Goal: Information Seeking & Learning: Learn about a topic

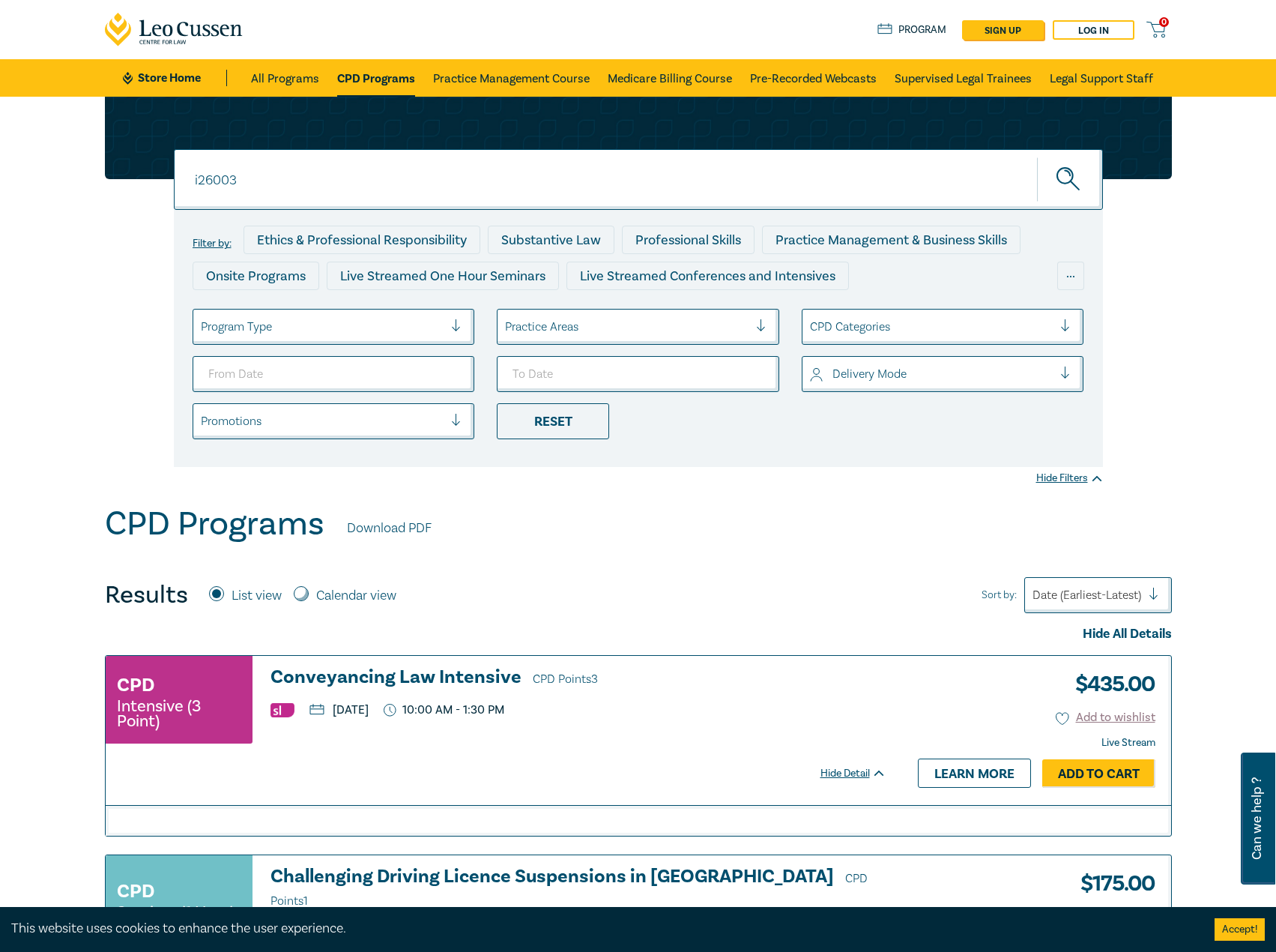
type input "i26003"
click at [1038, 157] on button "submit" at bounding box center [1071, 179] width 66 height 46
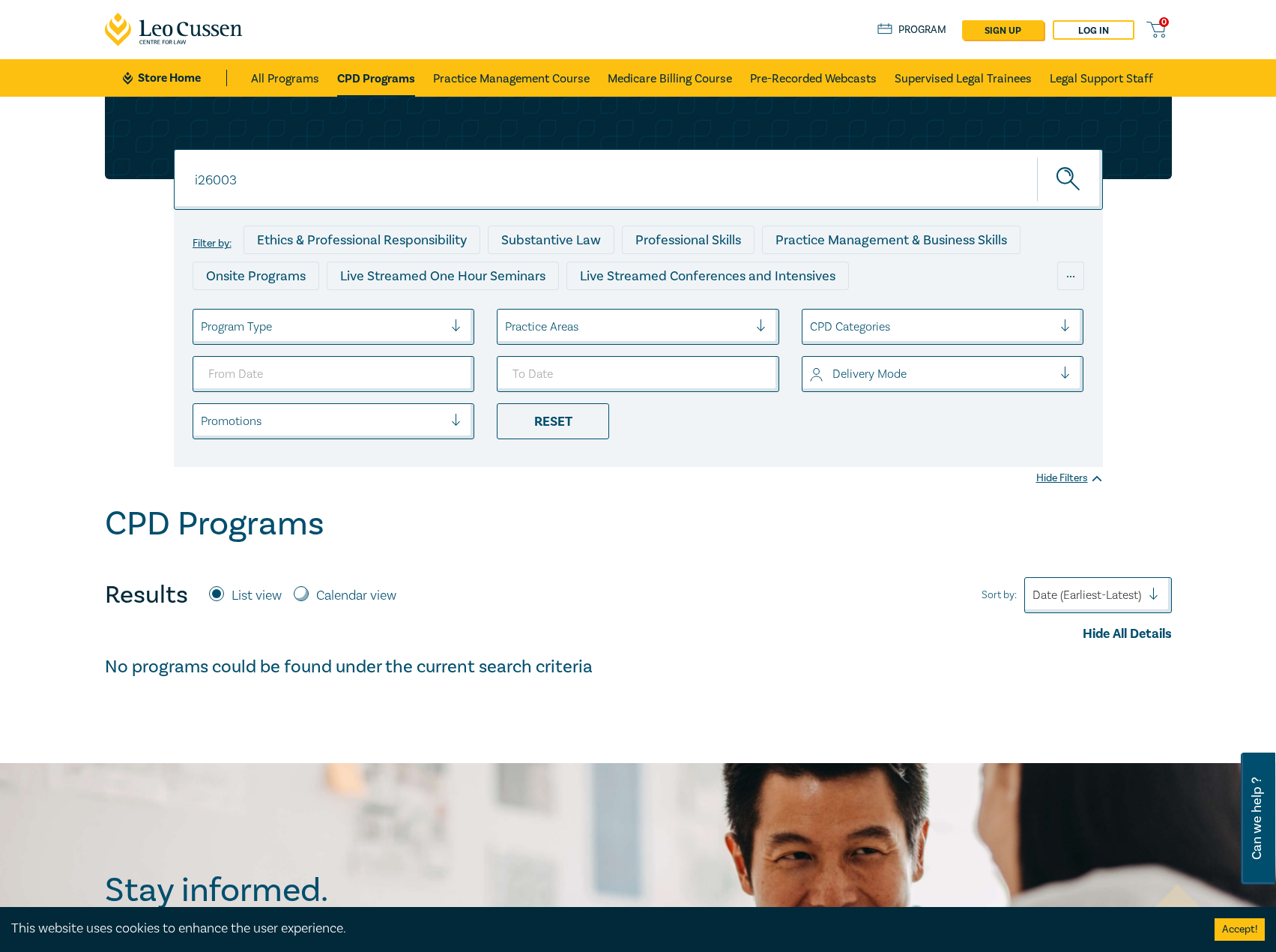
click at [396, 78] on link "CPD Programs" at bounding box center [376, 78] width 78 height 37
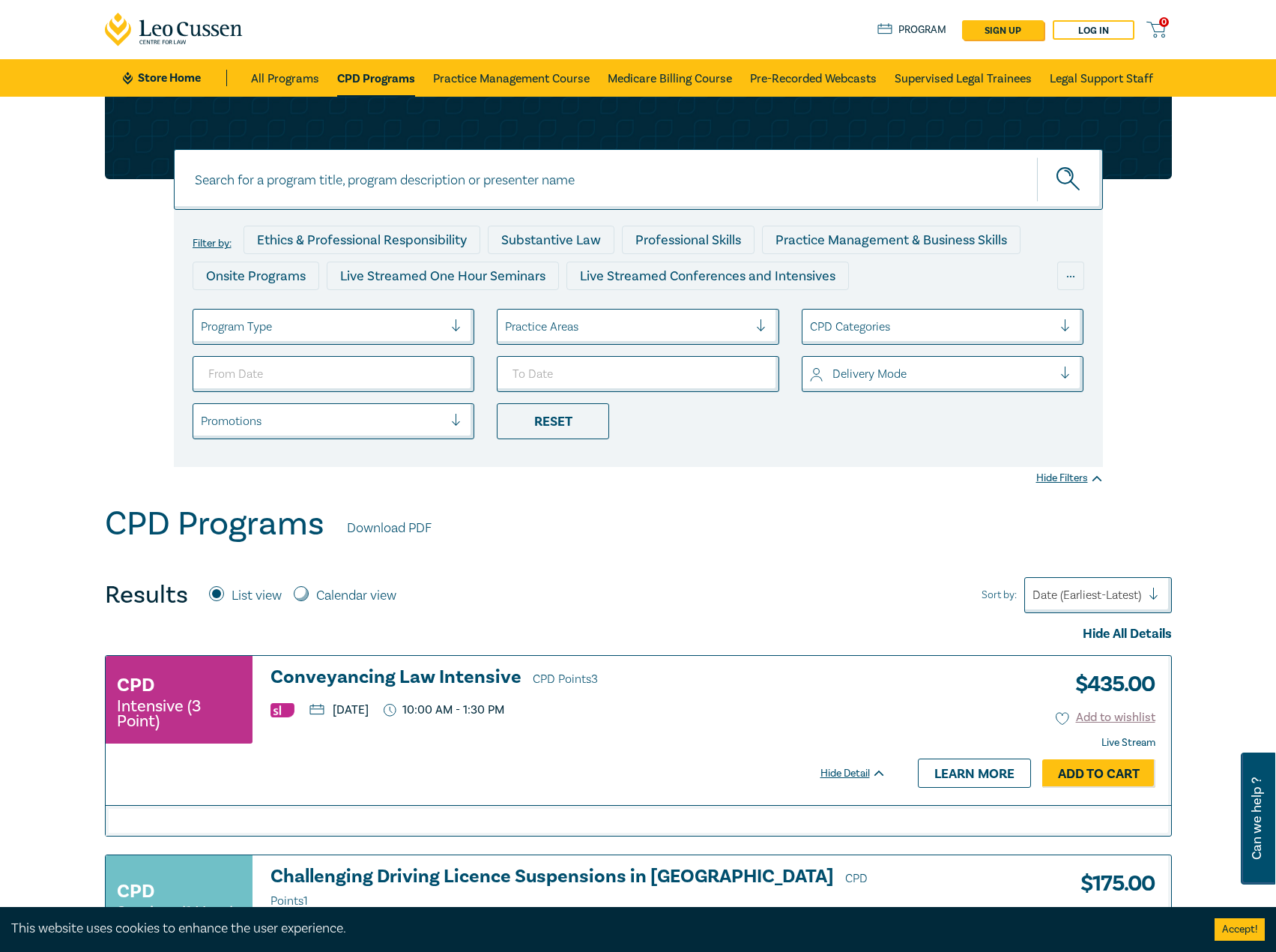
click at [389, 161] on input at bounding box center [638, 179] width 930 height 60
type input "i26003"
click at [1038, 157] on button "submit" at bounding box center [1071, 179] width 66 height 46
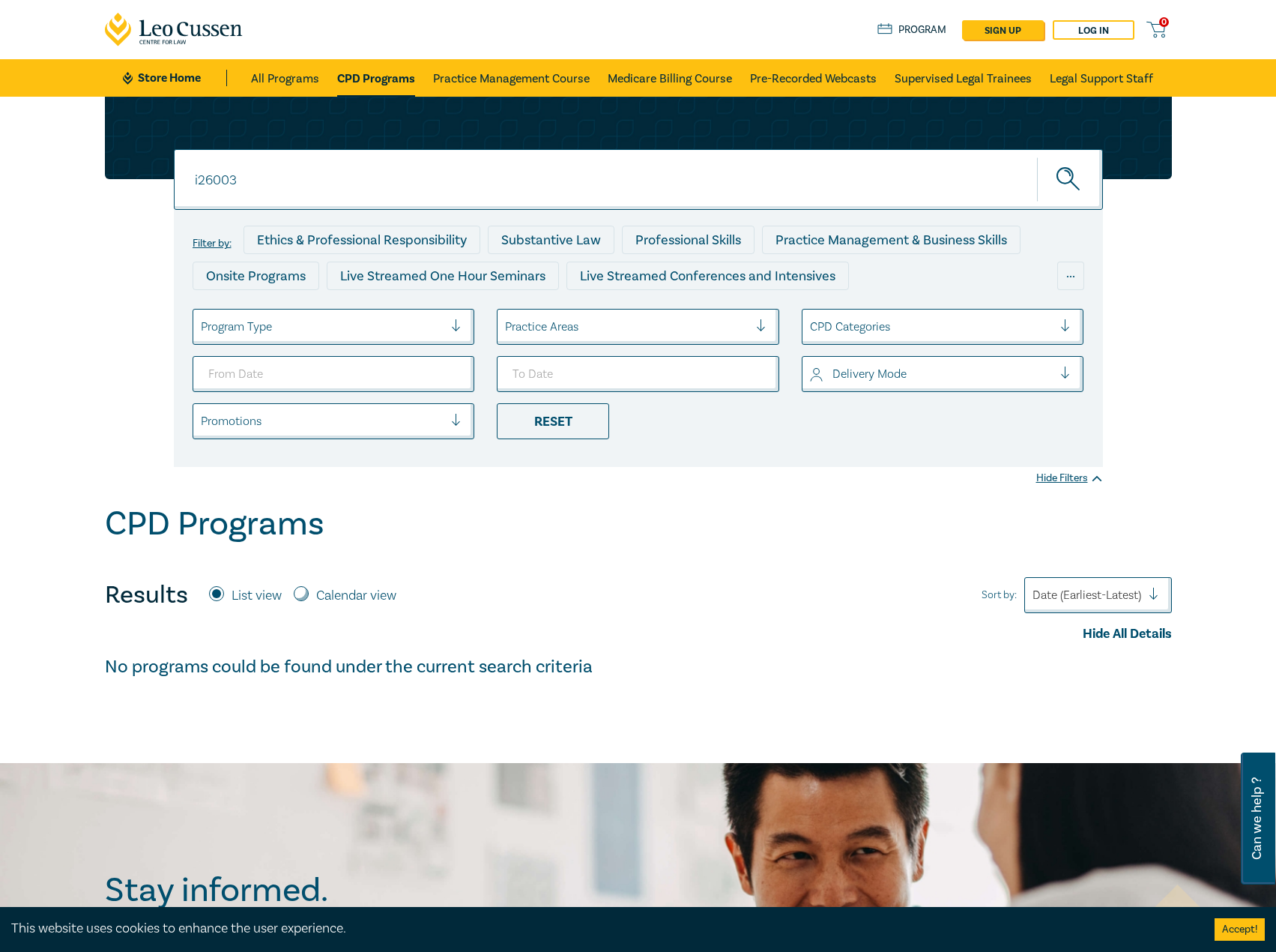
click at [353, 185] on input "i26003" at bounding box center [638, 179] width 930 height 60
click at [385, 77] on link "CPD Programs" at bounding box center [376, 78] width 78 height 37
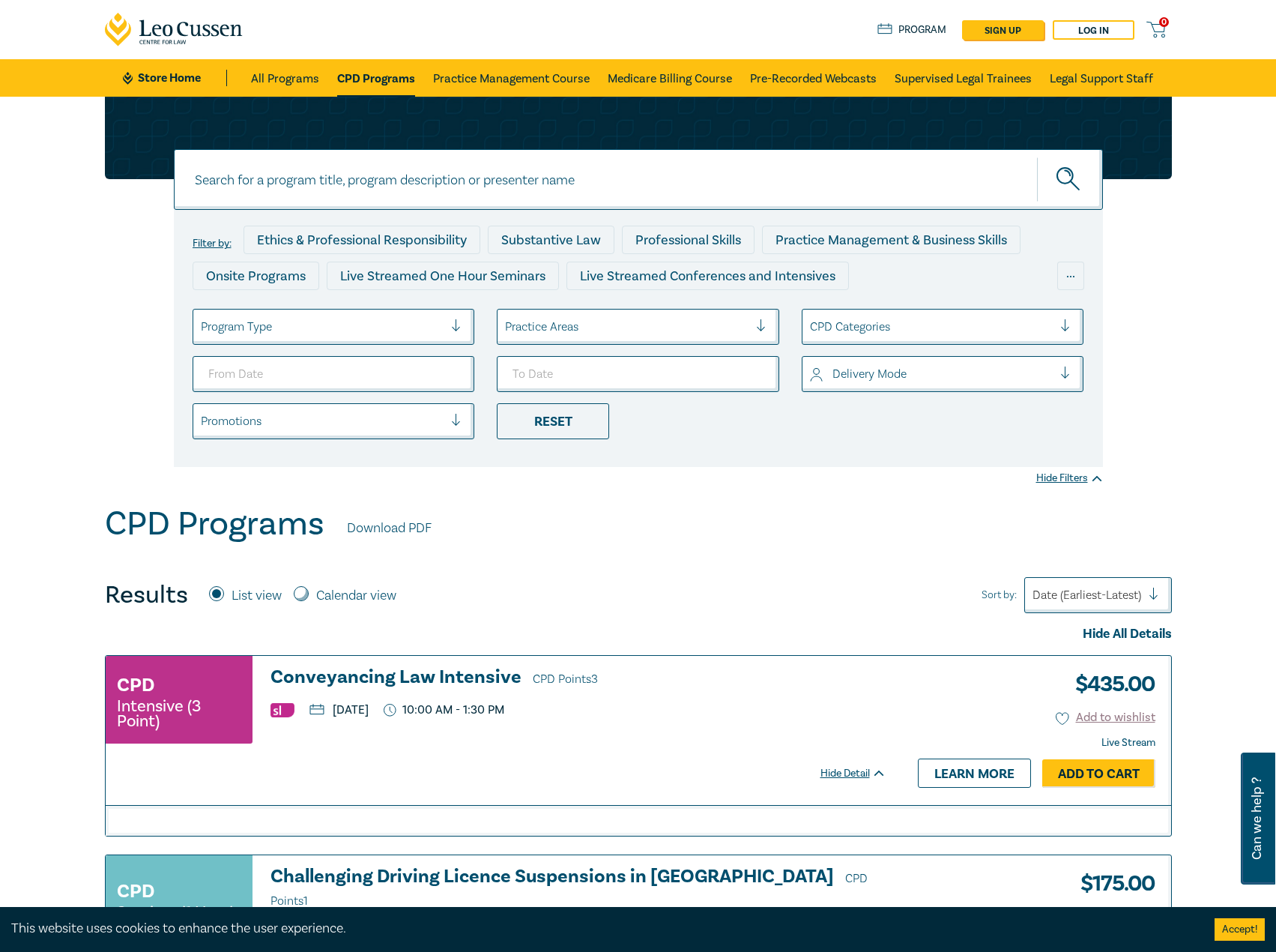
click at [399, 183] on input at bounding box center [638, 179] width 930 height 60
type input "i26003"
click at [1038, 157] on button "submit" at bounding box center [1071, 179] width 66 height 46
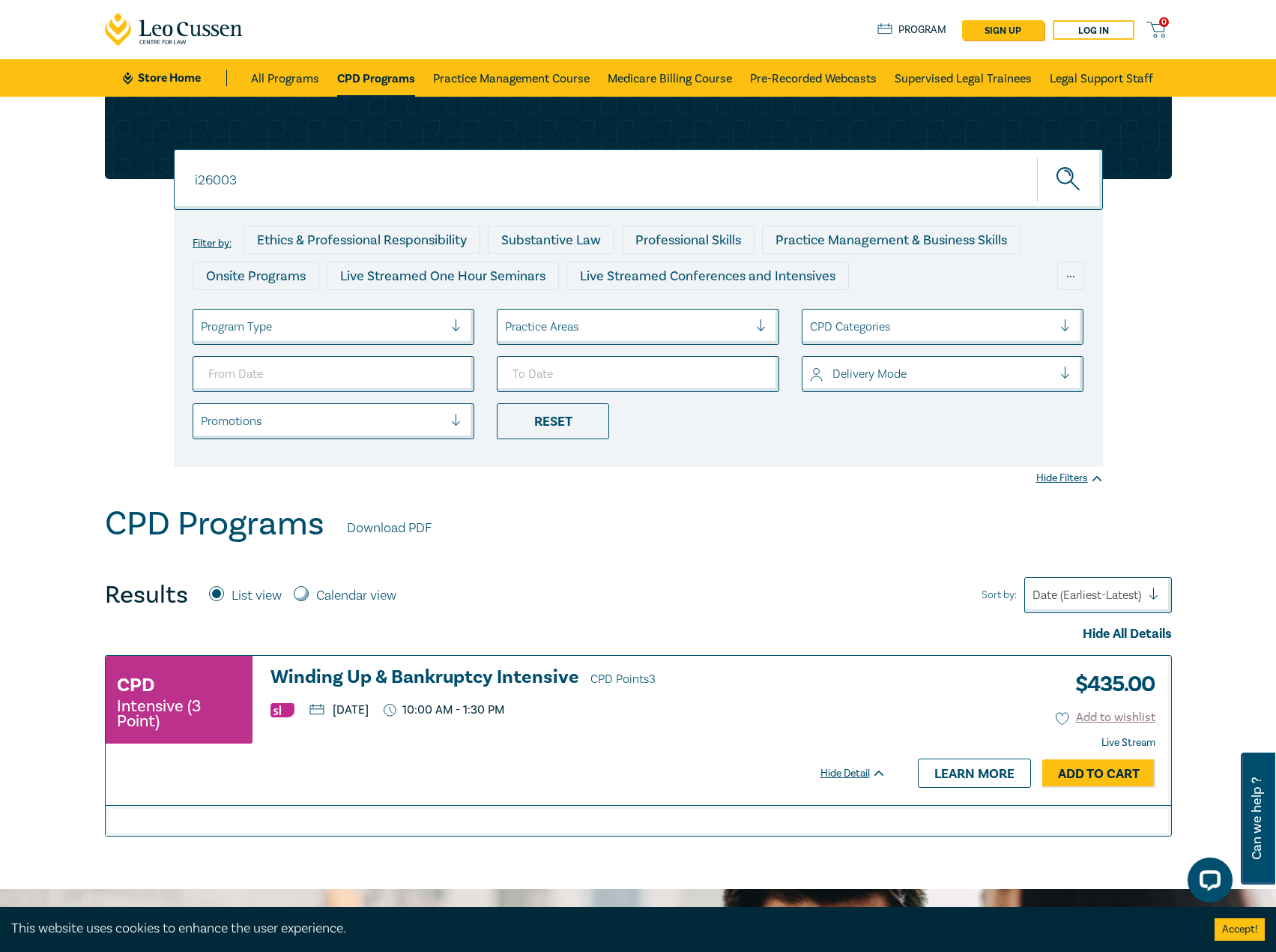
click at [431, 670] on h3 "Winding Up & Bankruptcy Intensive CPD Points 3" at bounding box center [578, 677] width 616 height 22
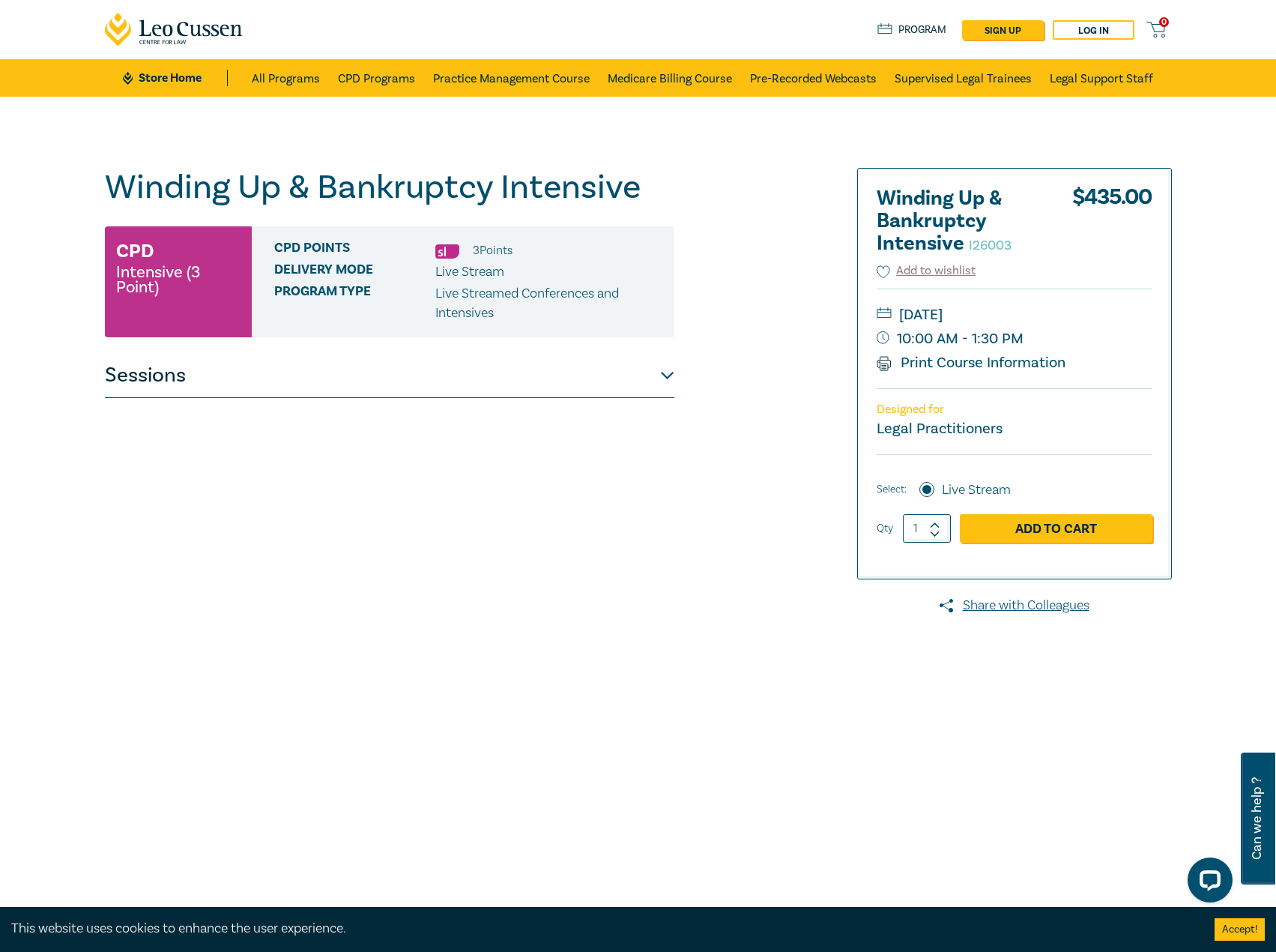
click at [646, 395] on button "Sessions" at bounding box center [389, 376] width 569 height 45
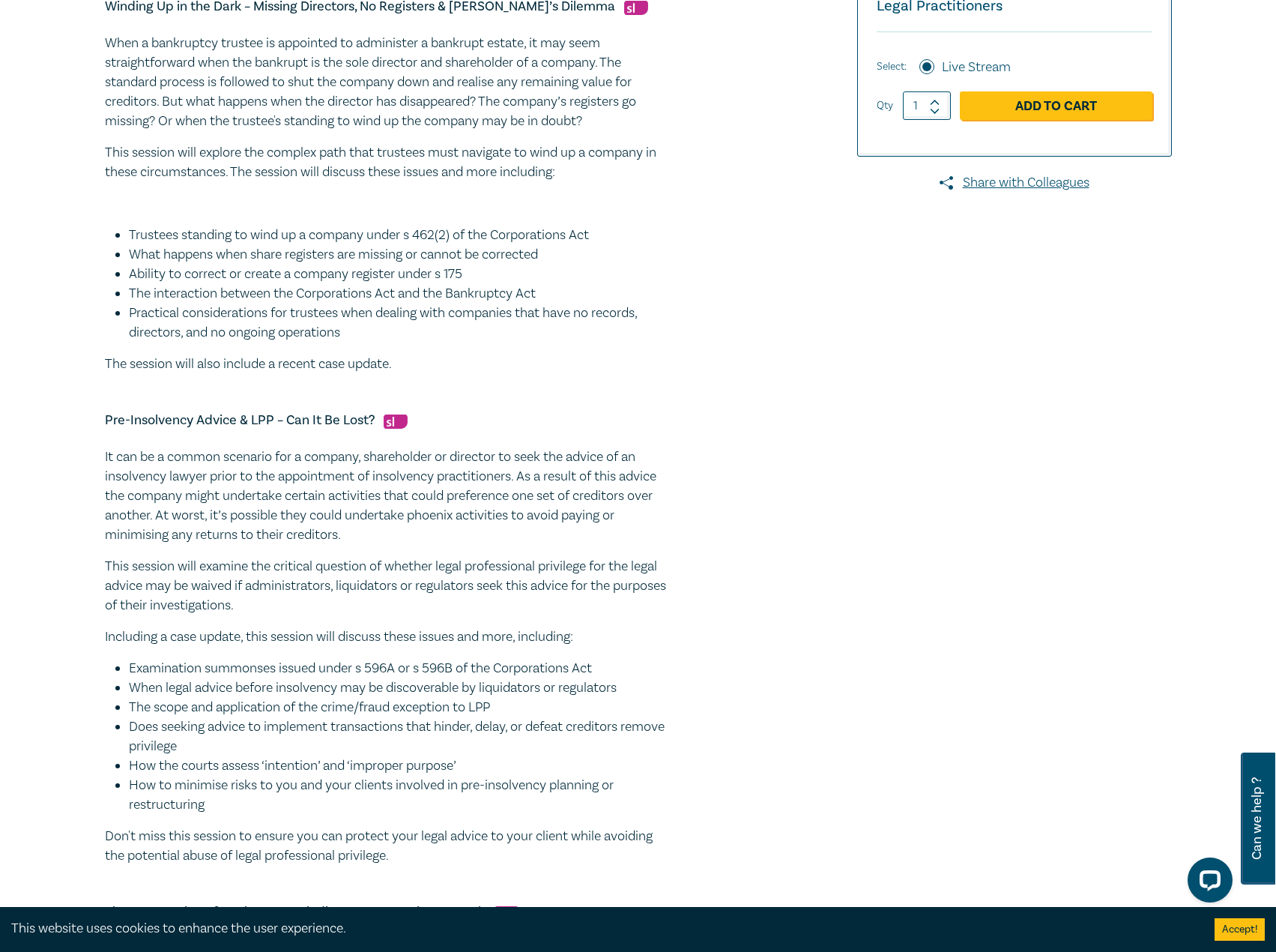
scroll to position [450, 0]
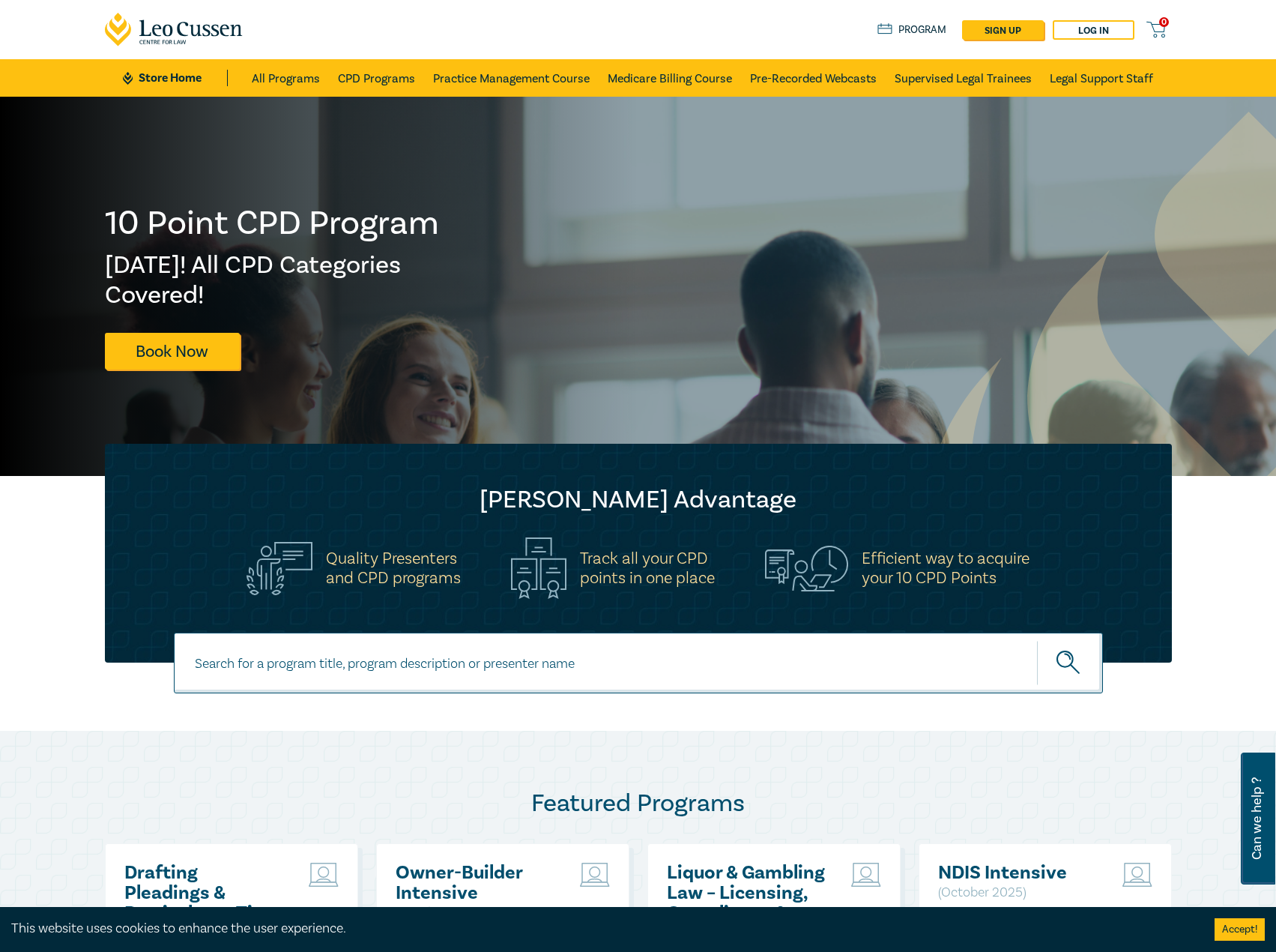
click at [449, 666] on input at bounding box center [638, 663] width 930 height 60
type input "i26003"
click at [1038, 641] on button "submit" at bounding box center [1071, 663] width 66 height 46
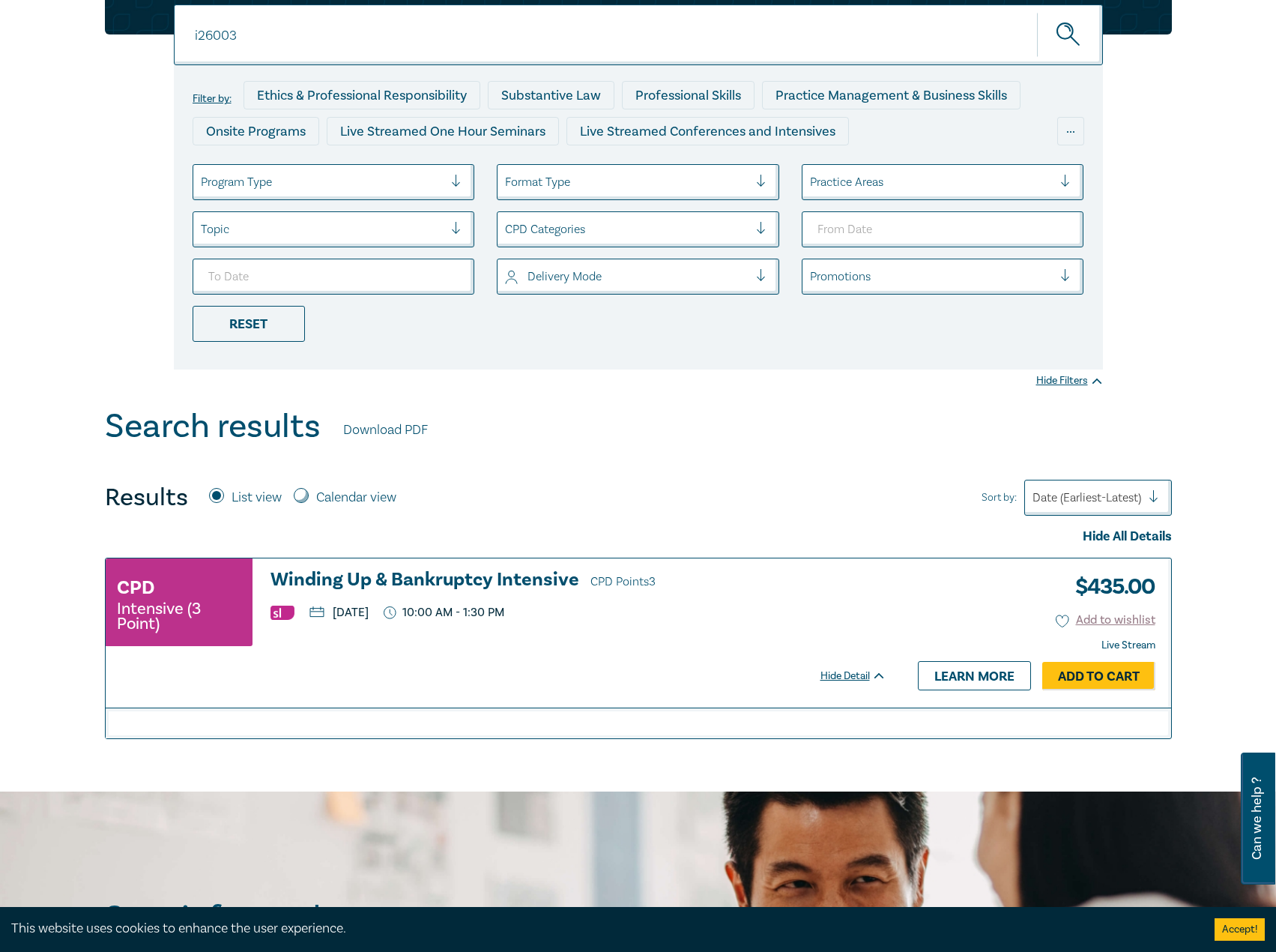
scroll to position [300, 0]
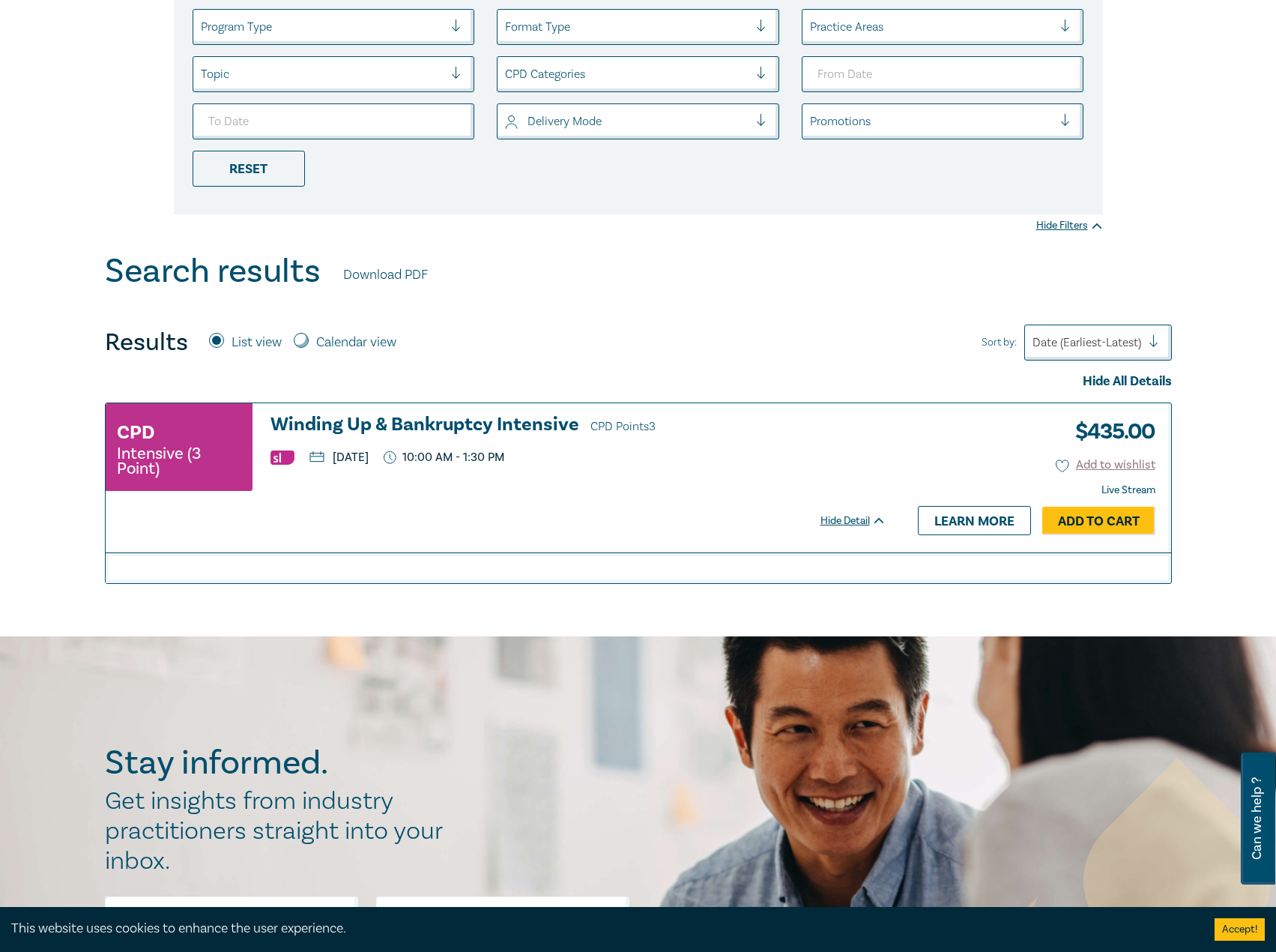
click at [506, 425] on h3 "Winding Up & Bankruptcy Intensive CPD Points 3" at bounding box center [578, 425] width 616 height 22
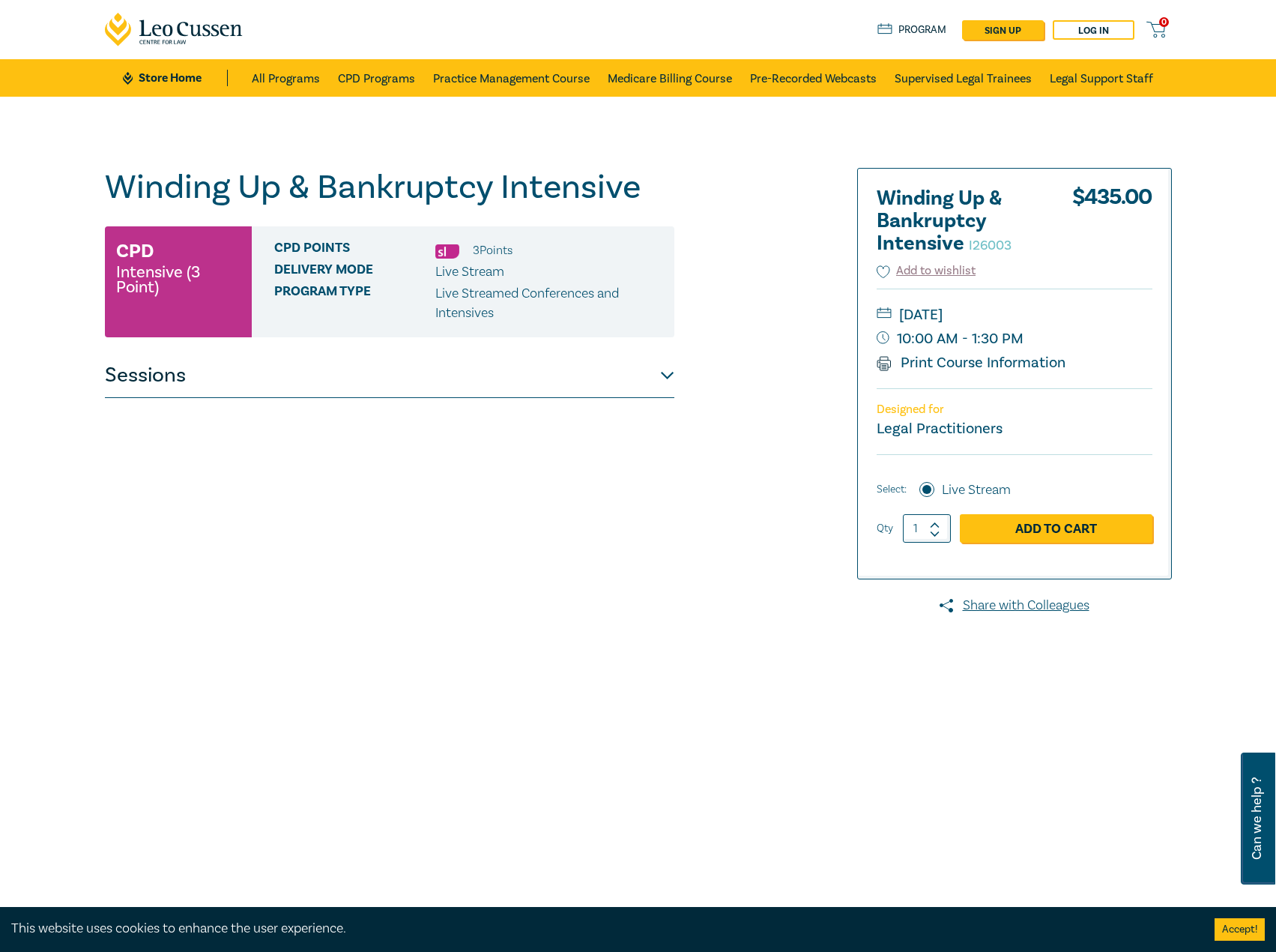
click at [408, 396] on button "Sessions" at bounding box center [389, 376] width 569 height 45
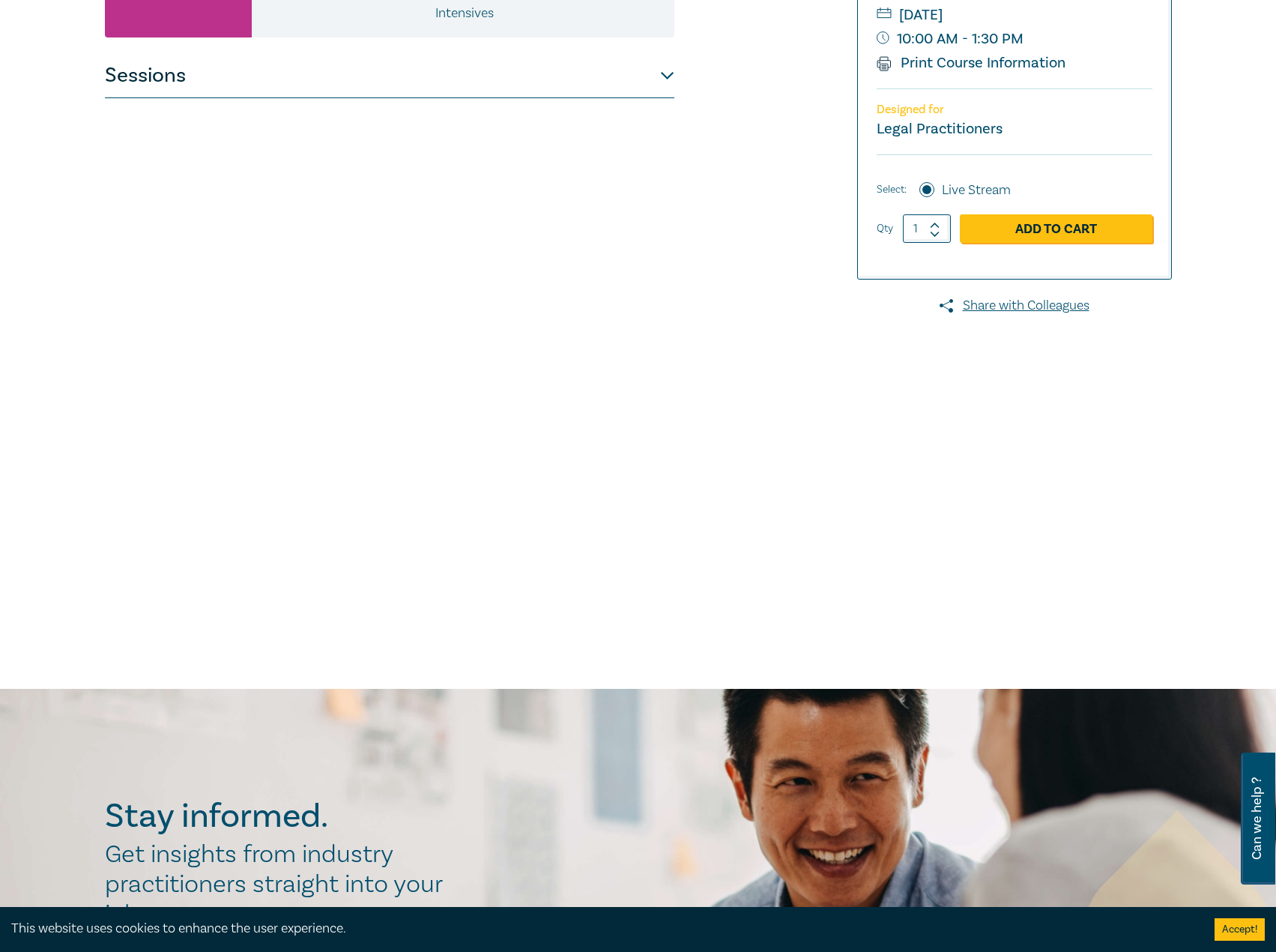
click at [535, 51] on div "Winding Up & Bankruptcy Intensive I26003 CPD Intensive (3 Point) CPD Points 3 P…" at bounding box center [389, 242] width 569 height 750
click at [527, 81] on button "Sessions" at bounding box center [389, 76] width 569 height 45
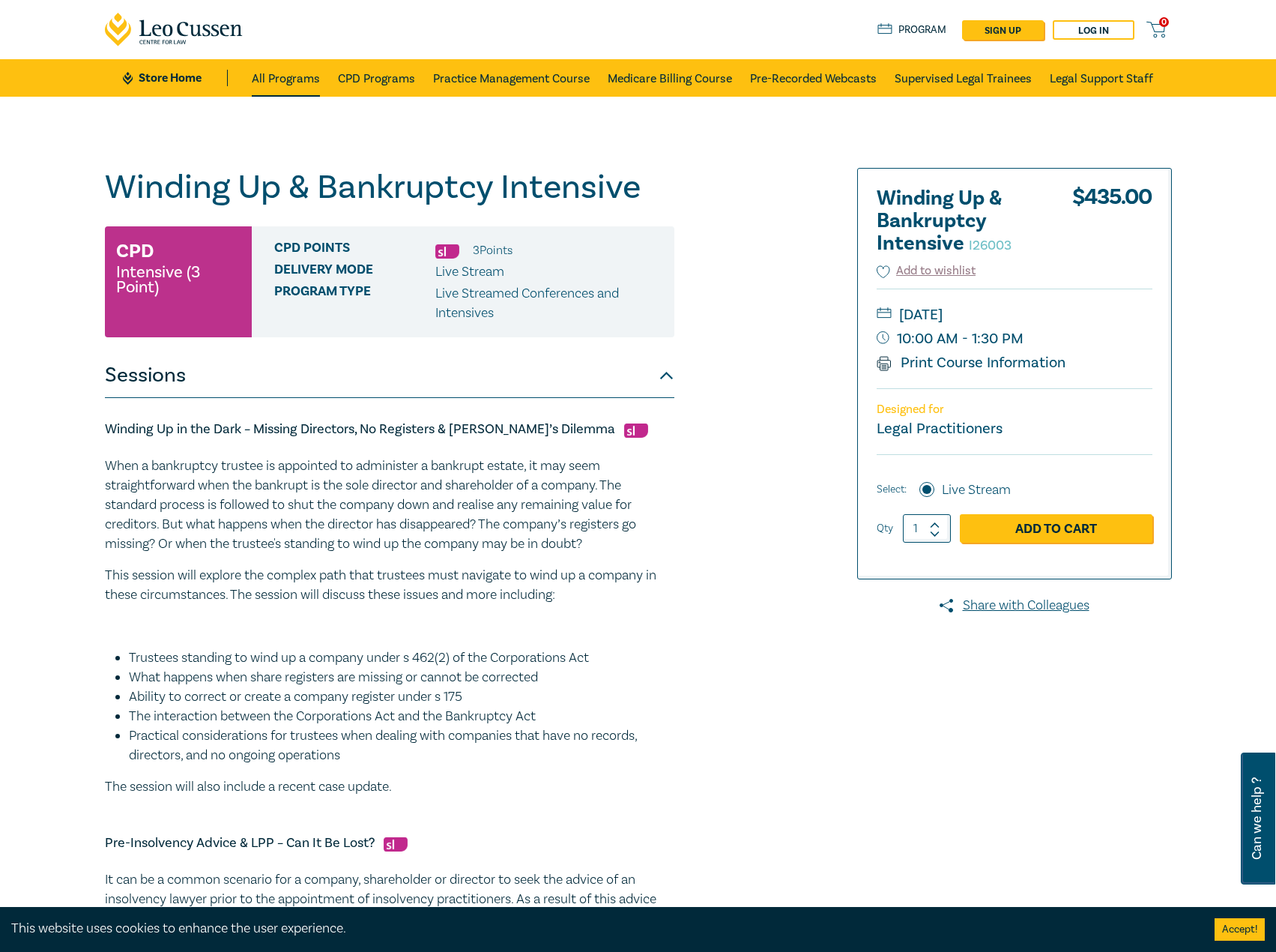
click at [297, 82] on link "All Programs" at bounding box center [286, 78] width 68 height 37
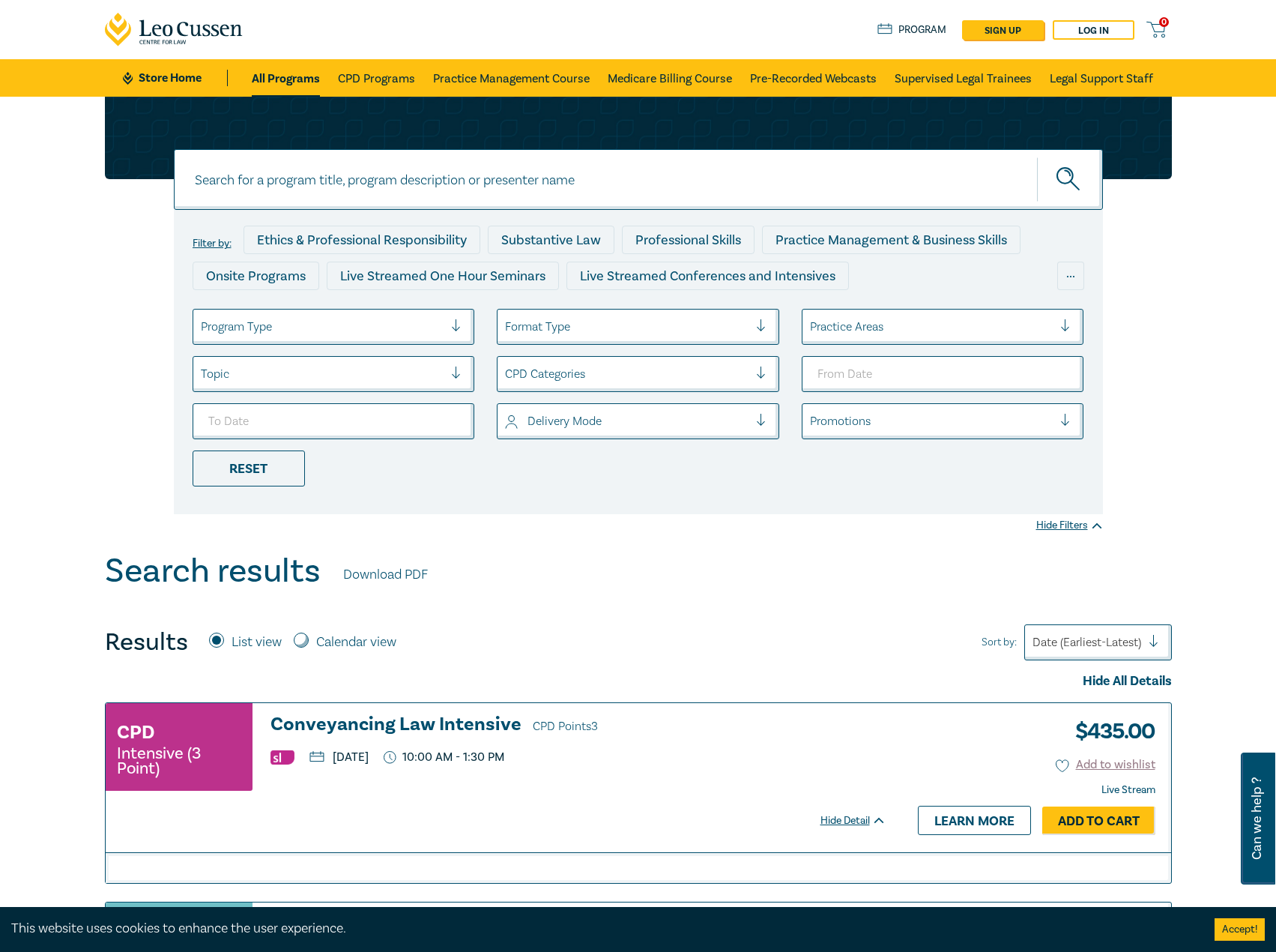
click at [383, 167] on input at bounding box center [638, 179] width 930 height 60
click at [1038, 157] on button "submit" at bounding box center [1071, 179] width 66 height 46
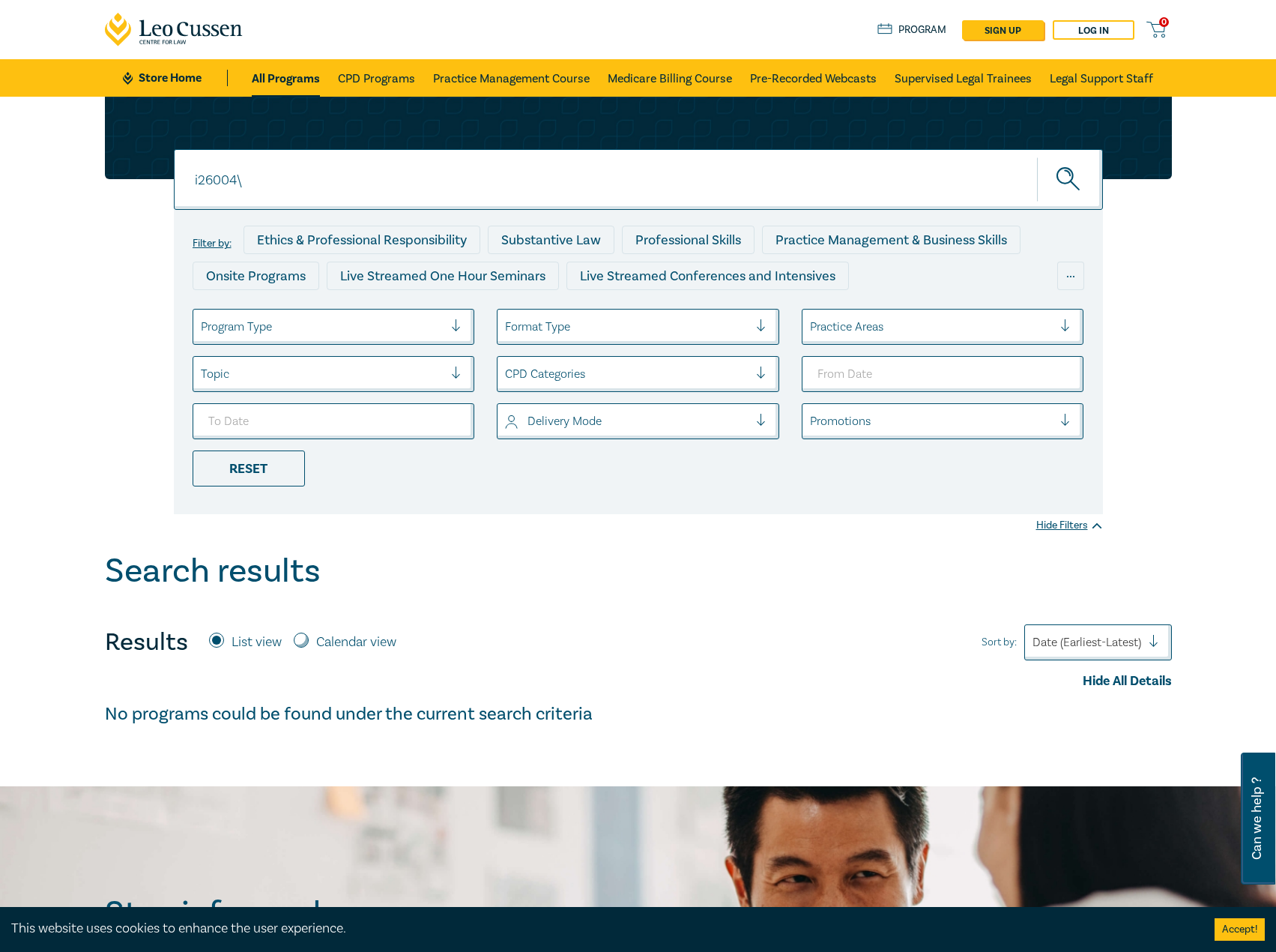
type input "i26004"
click at [1038, 157] on button "submit" at bounding box center [1071, 179] width 66 height 46
click at [392, 72] on link "CPD Programs" at bounding box center [376, 78] width 77 height 37
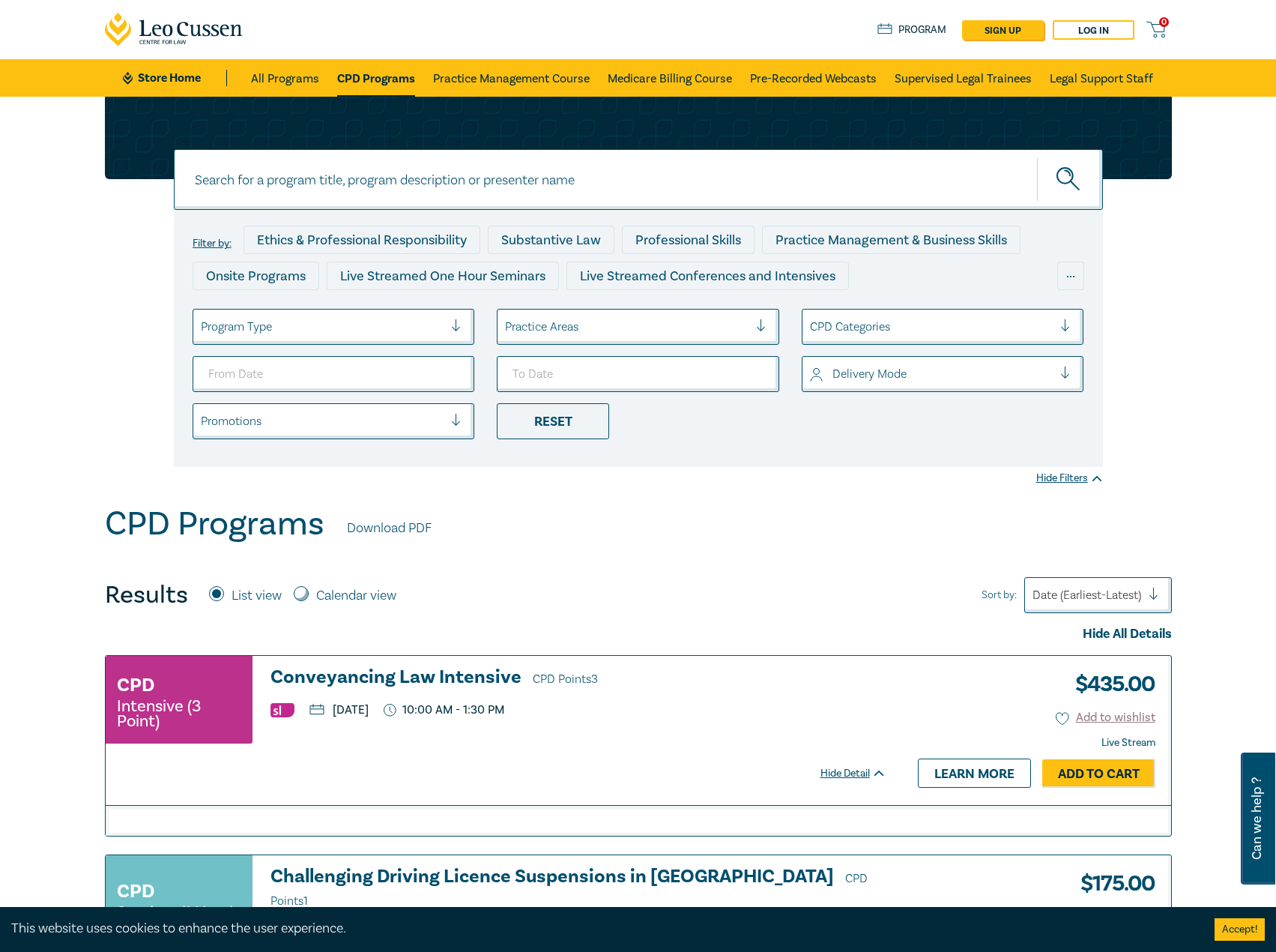
click at [385, 177] on input at bounding box center [638, 179] width 930 height 60
type input "i26004"
click at [1038, 157] on button "submit" at bounding box center [1071, 179] width 66 height 46
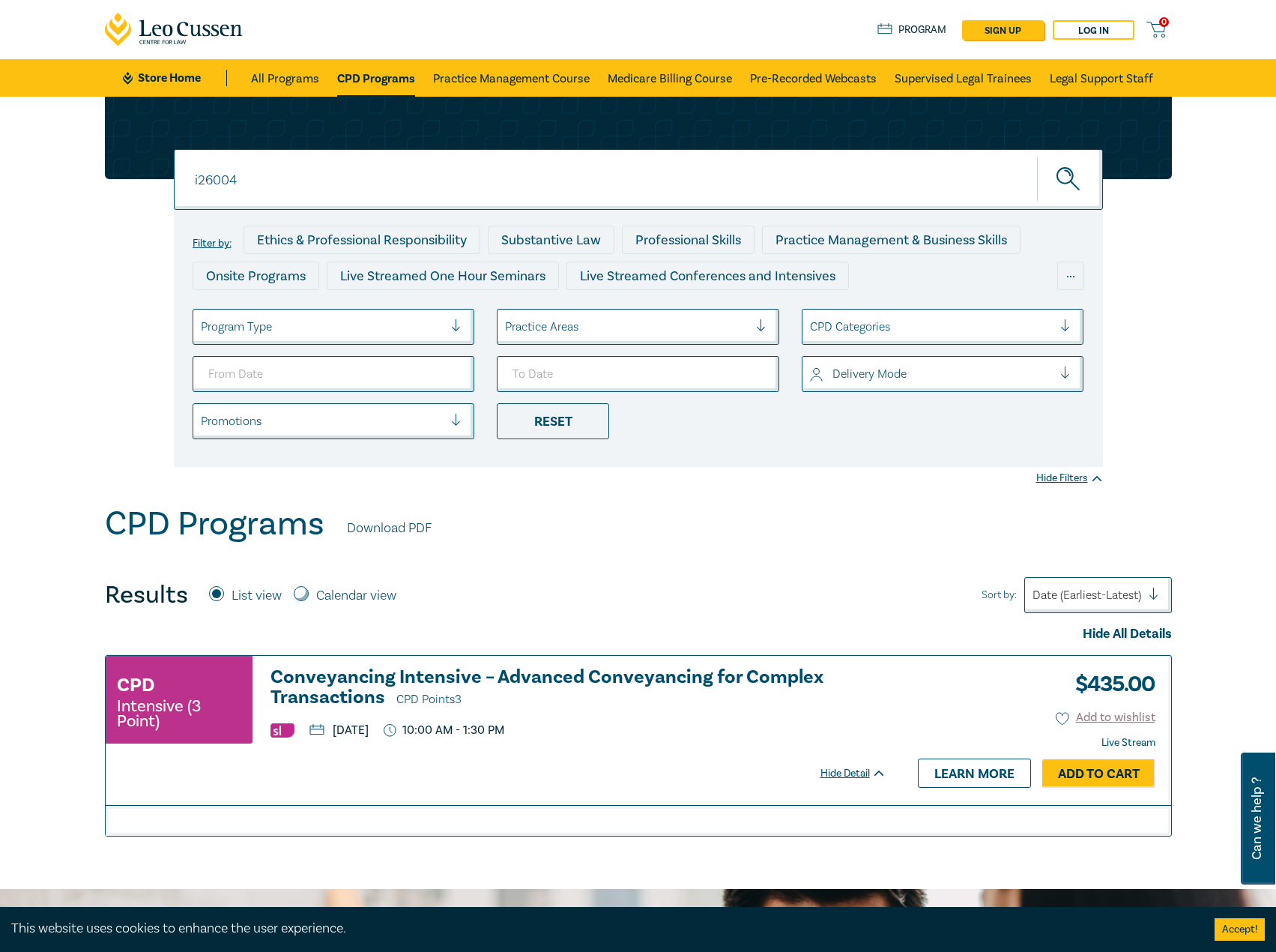
click at [354, 673] on h3 "Conveyancing Intensive – Advanced Conveyancing for Complex Transactions CPD Poi…" at bounding box center [578, 688] width 616 height 43
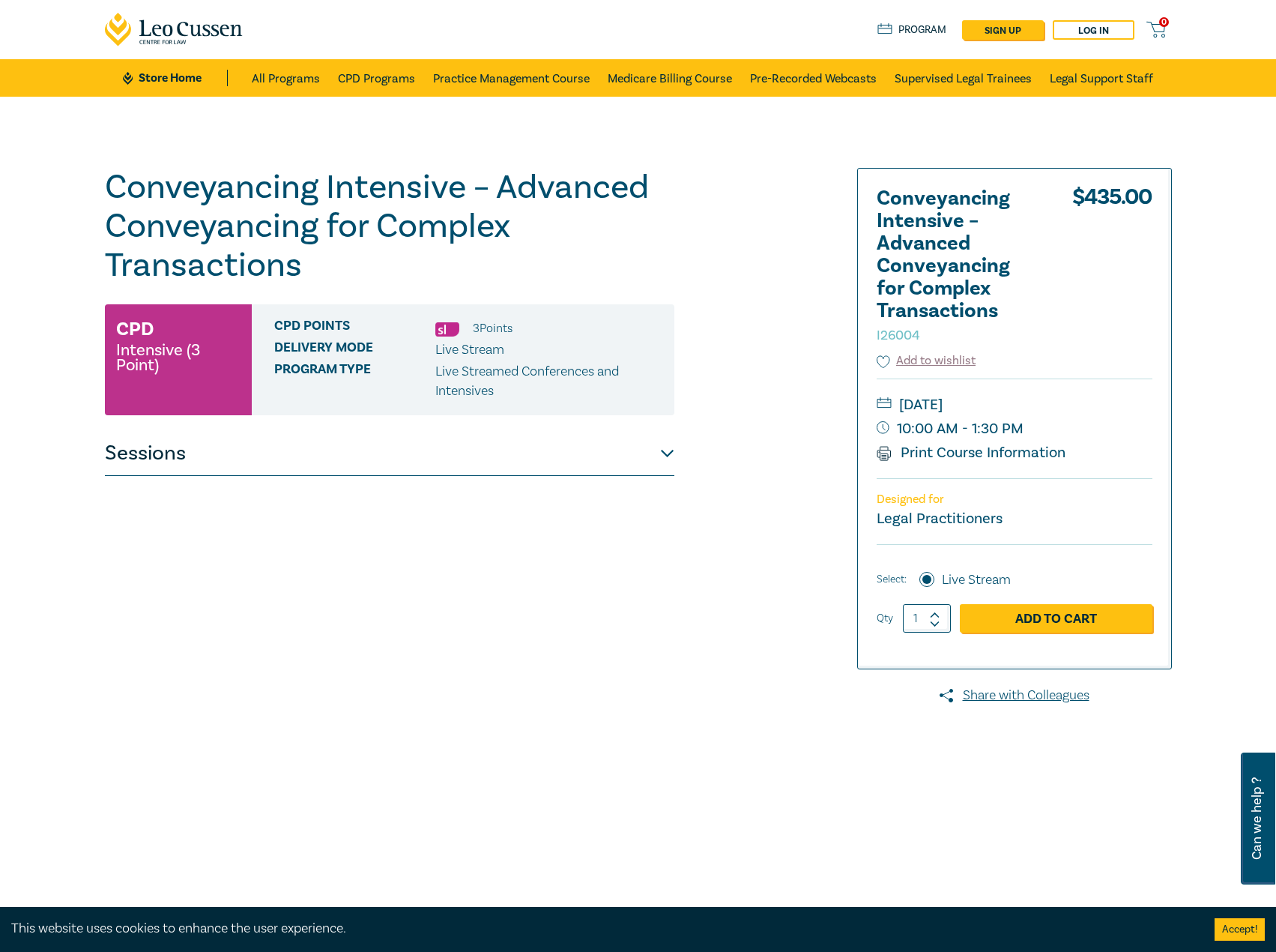
click at [355, 477] on div "Conveyancing Intensive – Advanced Conveyancing for Complex Transactions I26004 …" at bounding box center [389, 542] width 569 height 750
click at [380, 446] on button "Sessions" at bounding box center [389, 454] width 569 height 45
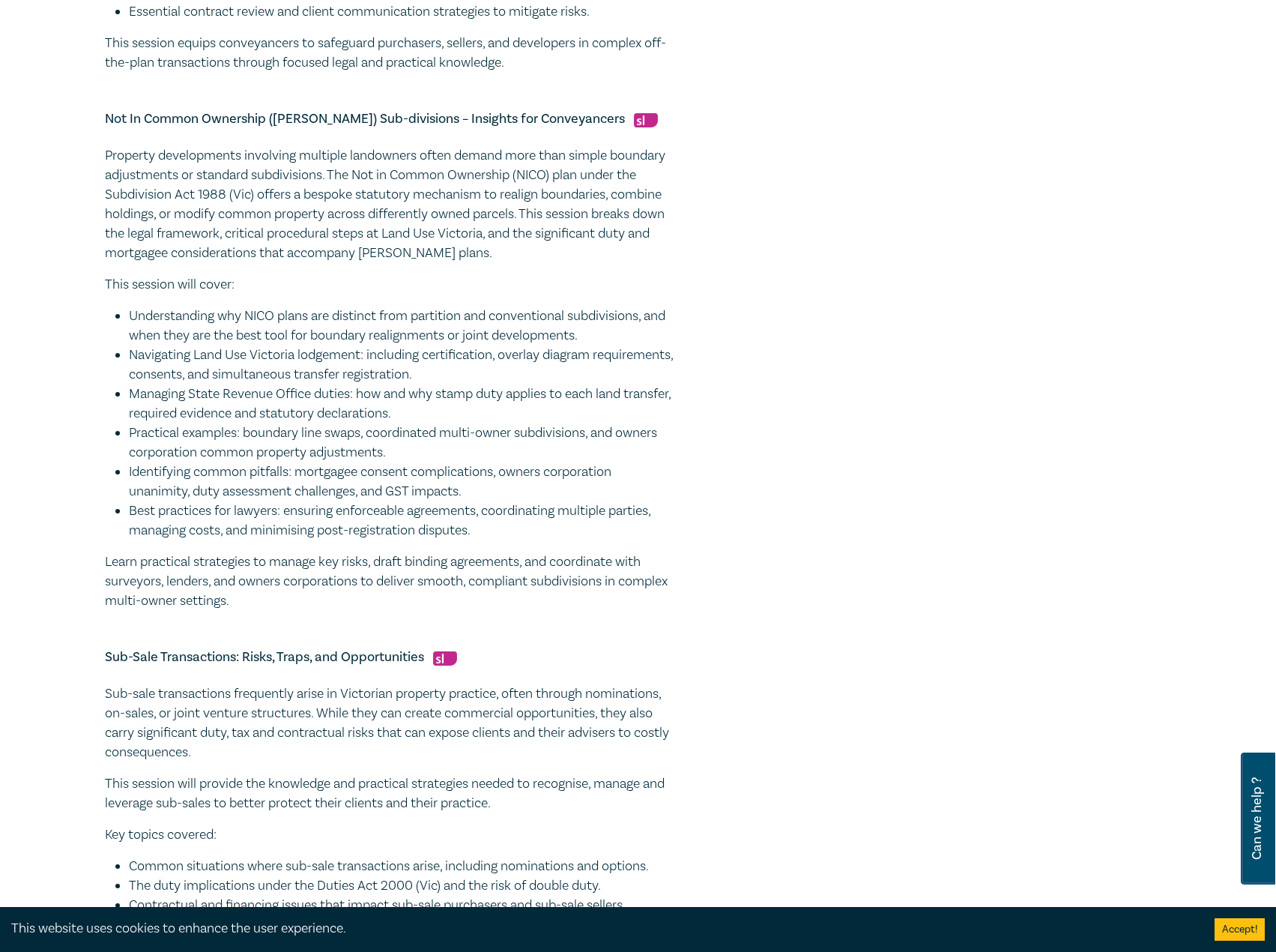
scroll to position [675, 0]
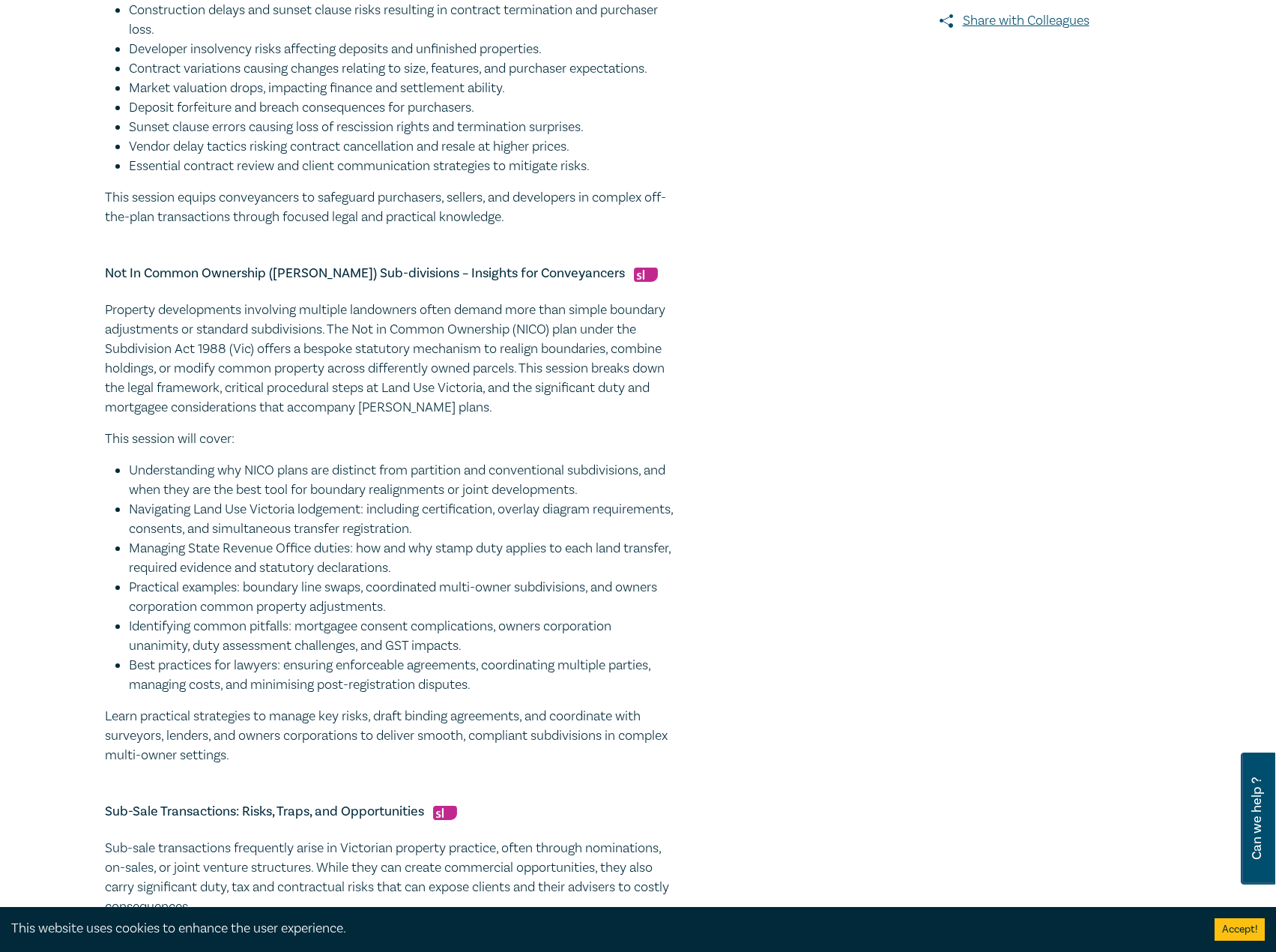
click at [65, 74] on div "Conveyancing Intensive – Advanced Conveyancing for Complex Transactions I26004 …" at bounding box center [638, 352] width 1276 height 1862
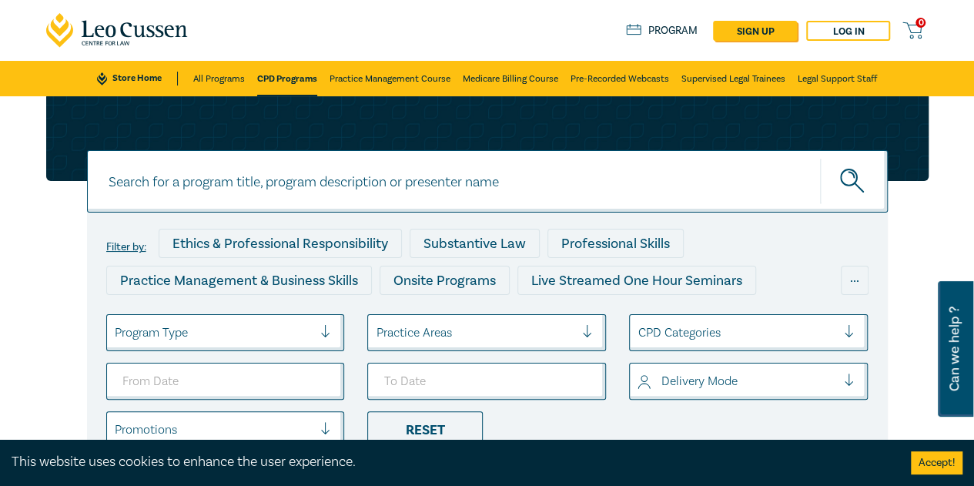
click at [284, 82] on link "CPD Programs" at bounding box center [287, 78] width 60 height 35
click at [245, 77] on li "All Programs" at bounding box center [222, 78] width 58 height 35
click at [199, 85] on link "All Programs" at bounding box center [219, 78] width 52 height 35
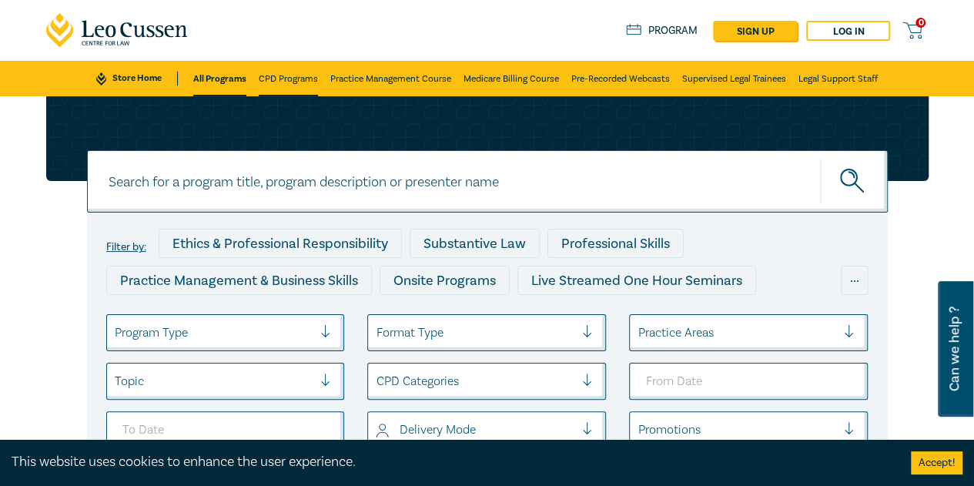
click at [276, 81] on link "CPD Programs" at bounding box center [288, 78] width 59 height 35
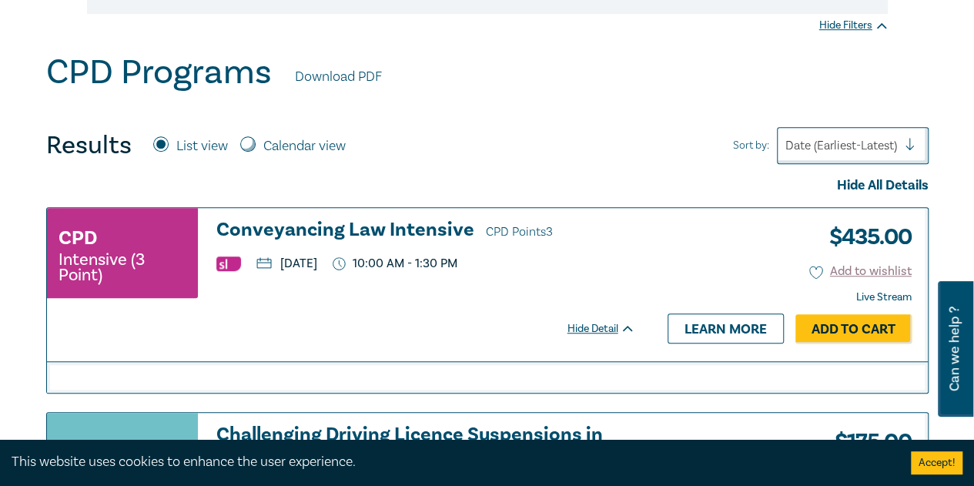
scroll to position [539, 0]
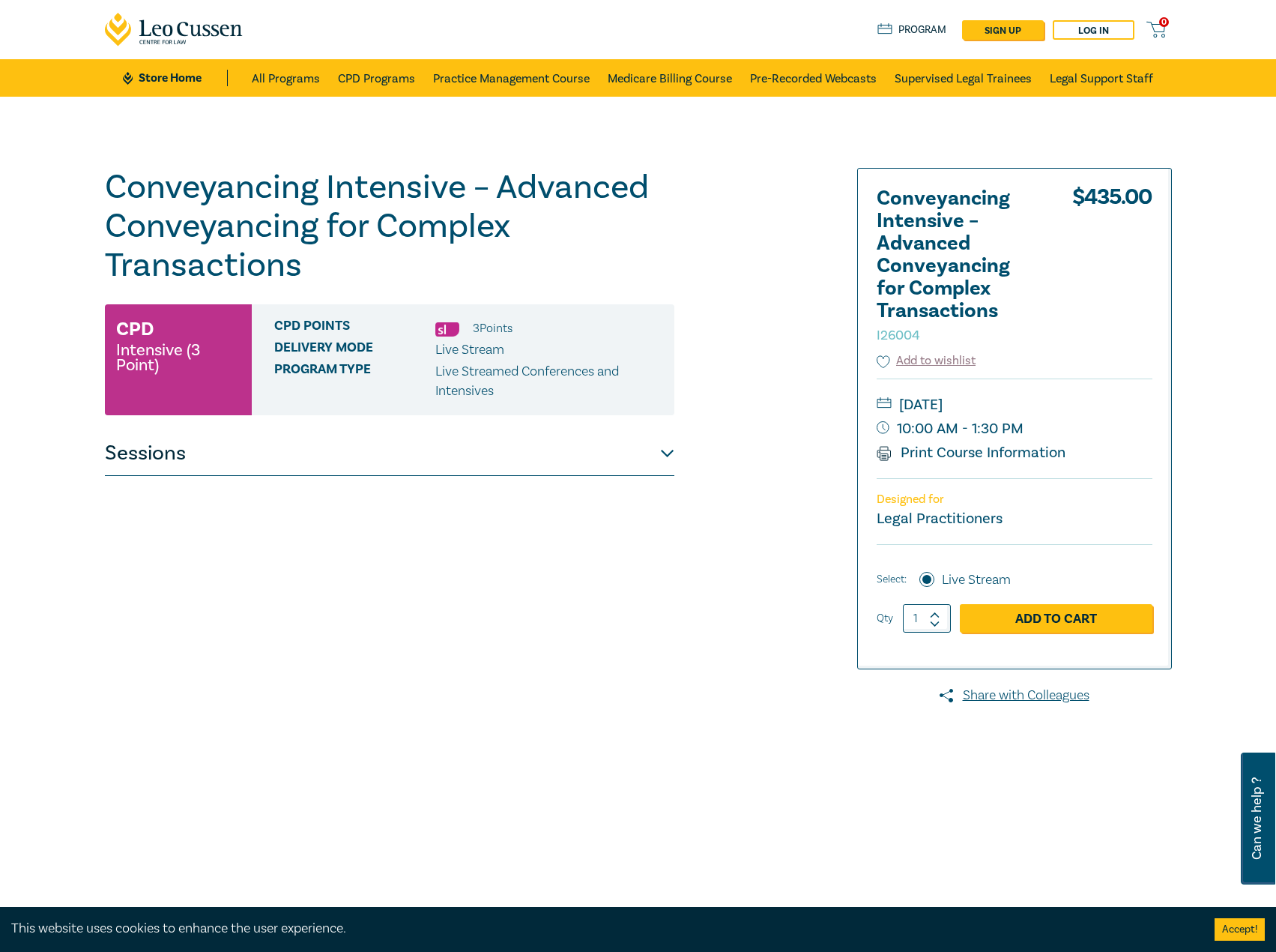
click at [638, 448] on button "Sessions" at bounding box center [389, 454] width 569 height 45
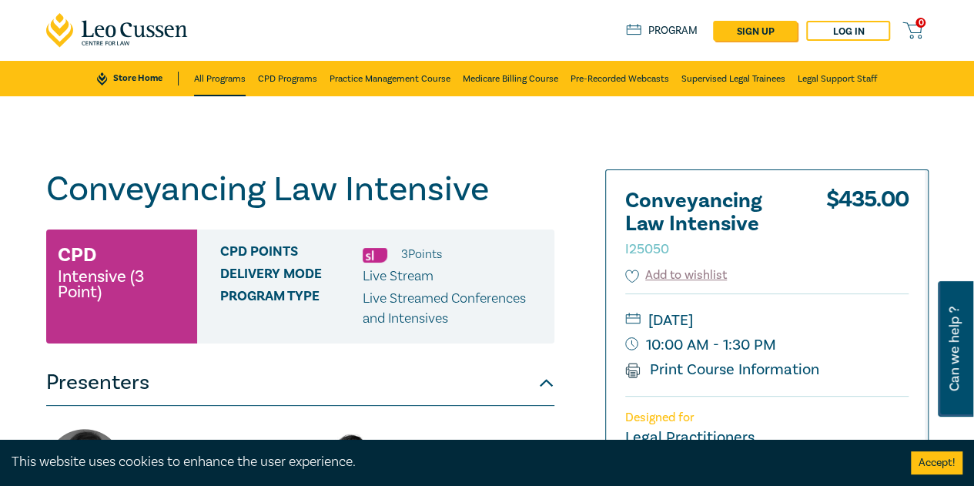
click at [223, 71] on link "All Programs" at bounding box center [220, 78] width 52 height 35
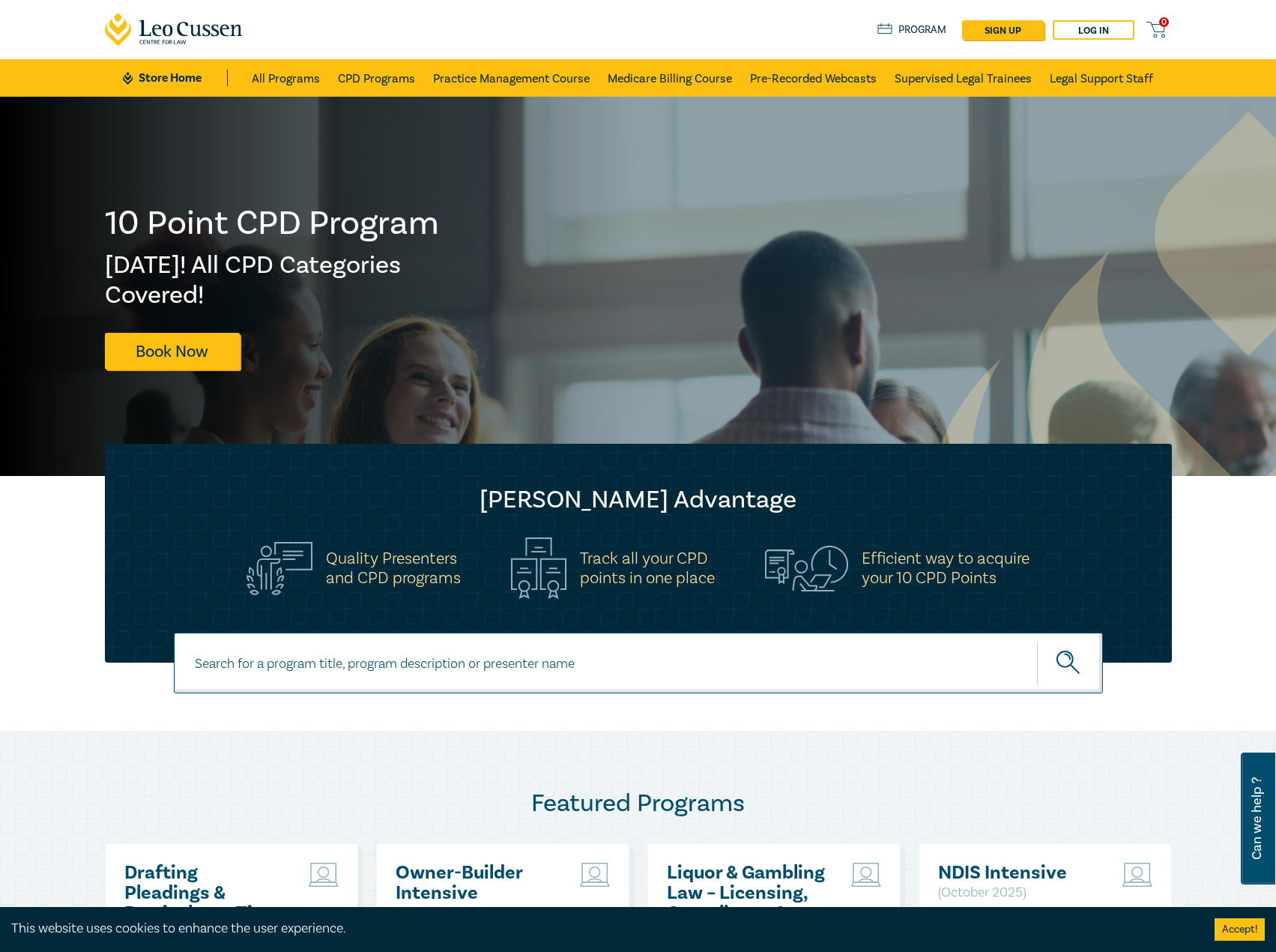
click at [334, 651] on input at bounding box center [638, 663] width 930 height 60
type input "s26206"
click at [1038, 641] on button "submit" at bounding box center [1071, 663] width 66 height 46
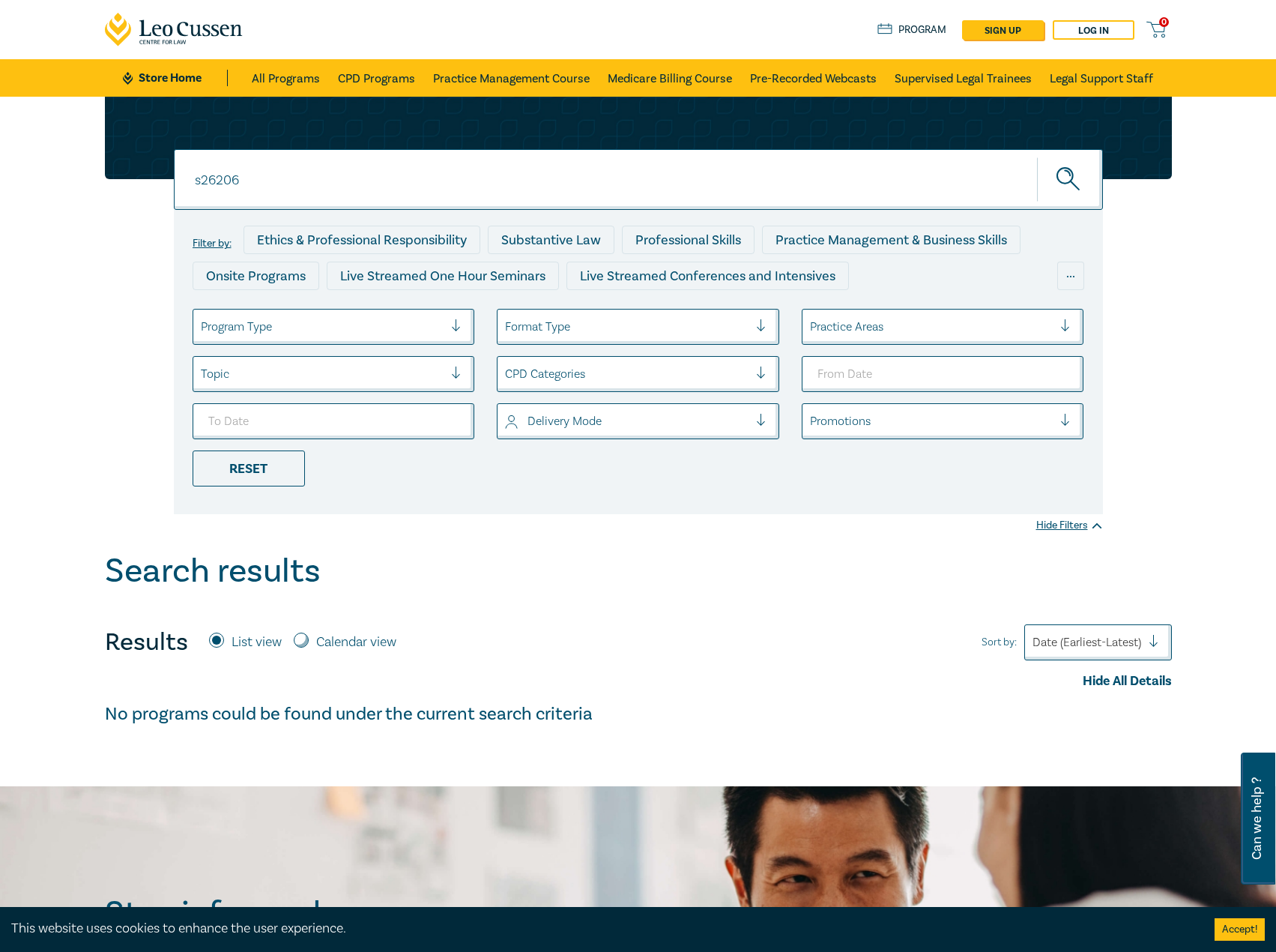
click at [461, 184] on input "s26206" at bounding box center [638, 179] width 930 height 60
click at [1038, 157] on button "submit" at bounding box center [1071, 179] width 66 height 46
click at [1098, 183] on button "submit" at bounding box center [1071, 179] width 66 height 46
click at [1069, 183] on circle "submit" at bounding box center [1065, 175] width 16 height 16
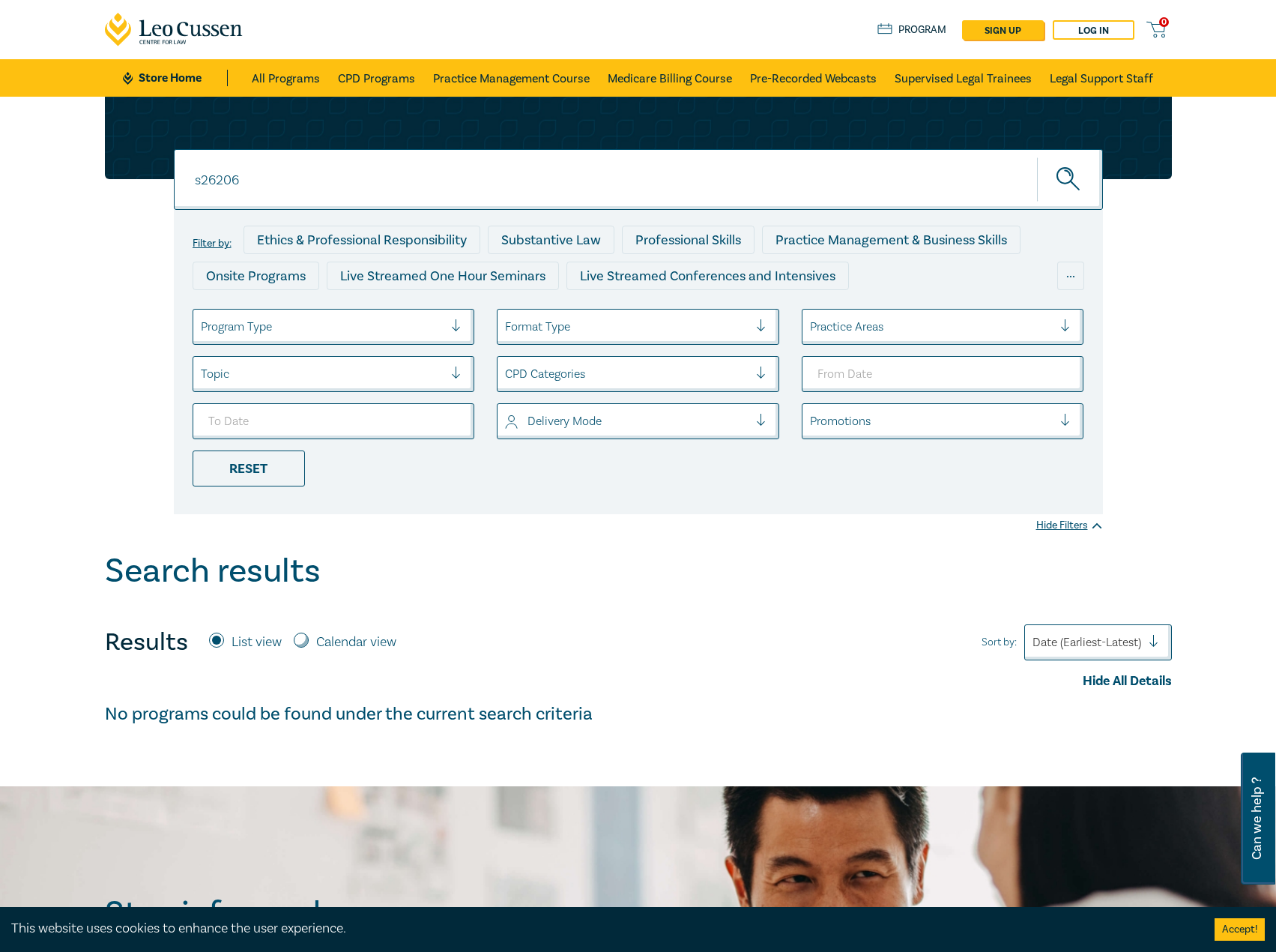
drag, startPoint x: 295, startPoint y: 187, endPoint x: 112, endPoint y: 188, distance: 183.0
click at [112, 188] on div "s26206 s26206 s26206 Filter by: Ethics & Professional Responsibility Substantiv…" at bounding box center [638, 305] width 1085 height 418
type input "s26206"
click at [1038, 157] on button "submit" at bounding box center [1071, 179] width 66 height 46
click at [330, 192] on input "s26206" at bounding box center [638, 179] width 930 height 60
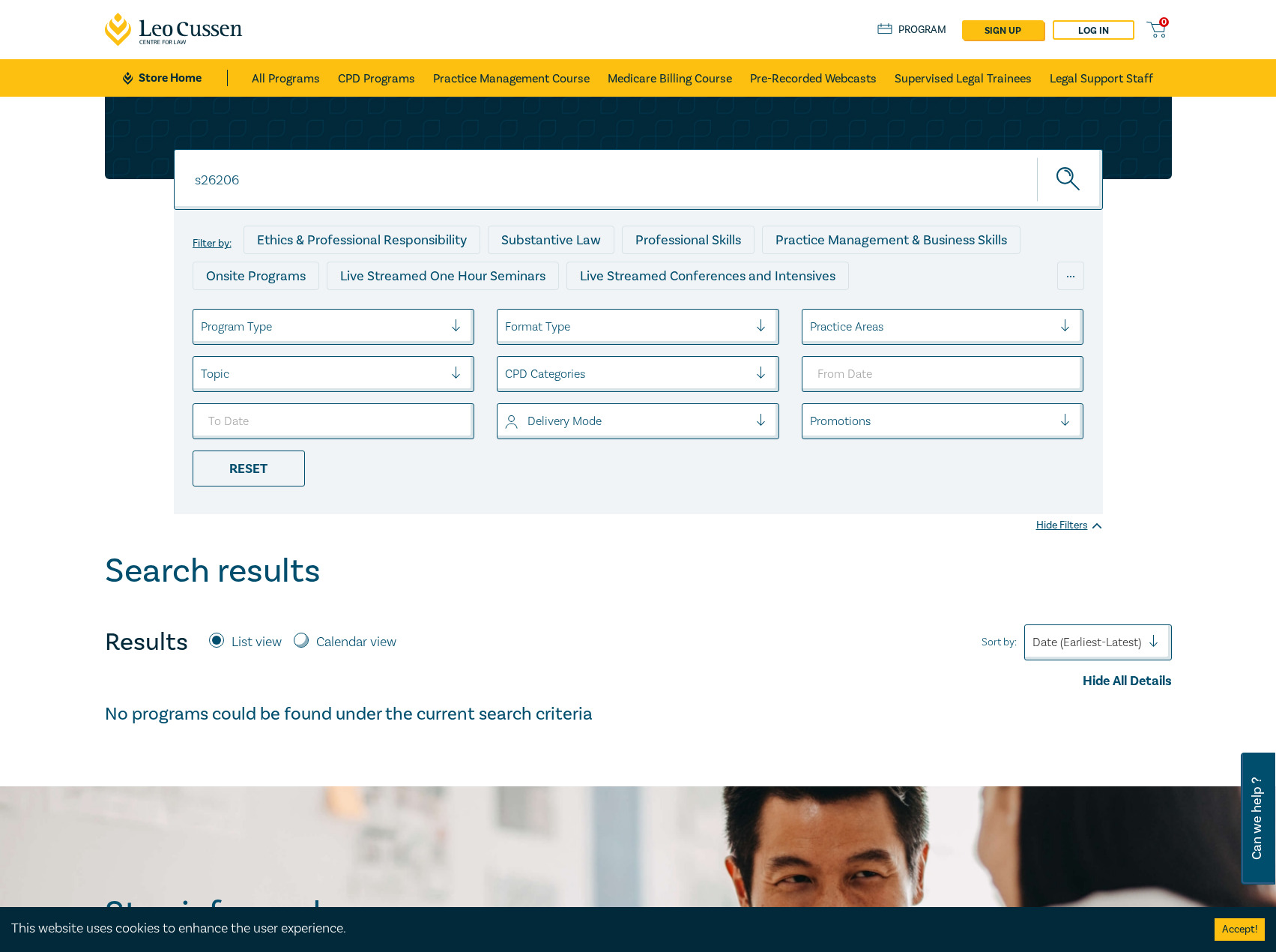
click at [1038, 157] on button "submit" at bounding box center [1071, 179] width 66 height 46
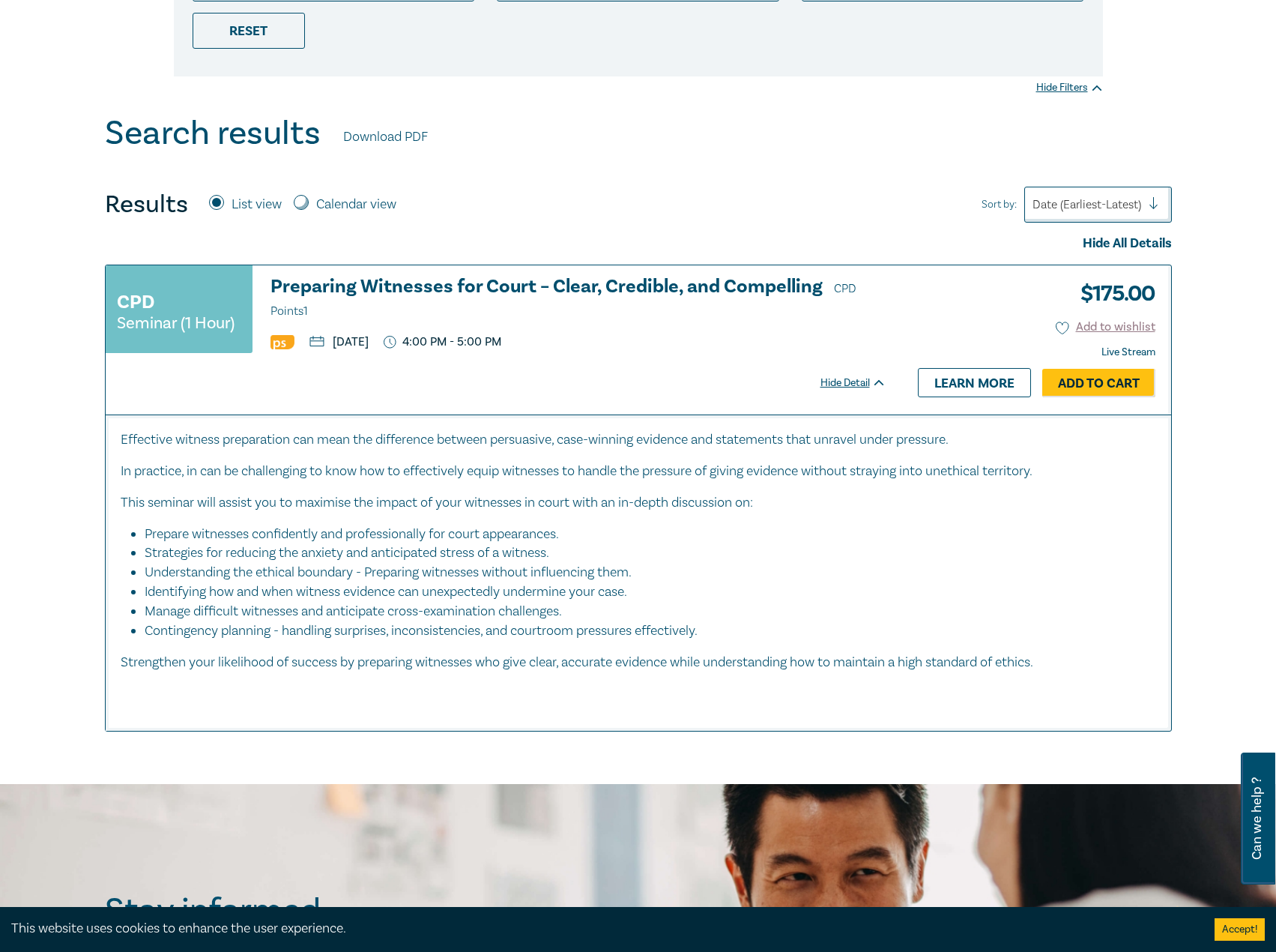
scroll to position [450, 0]
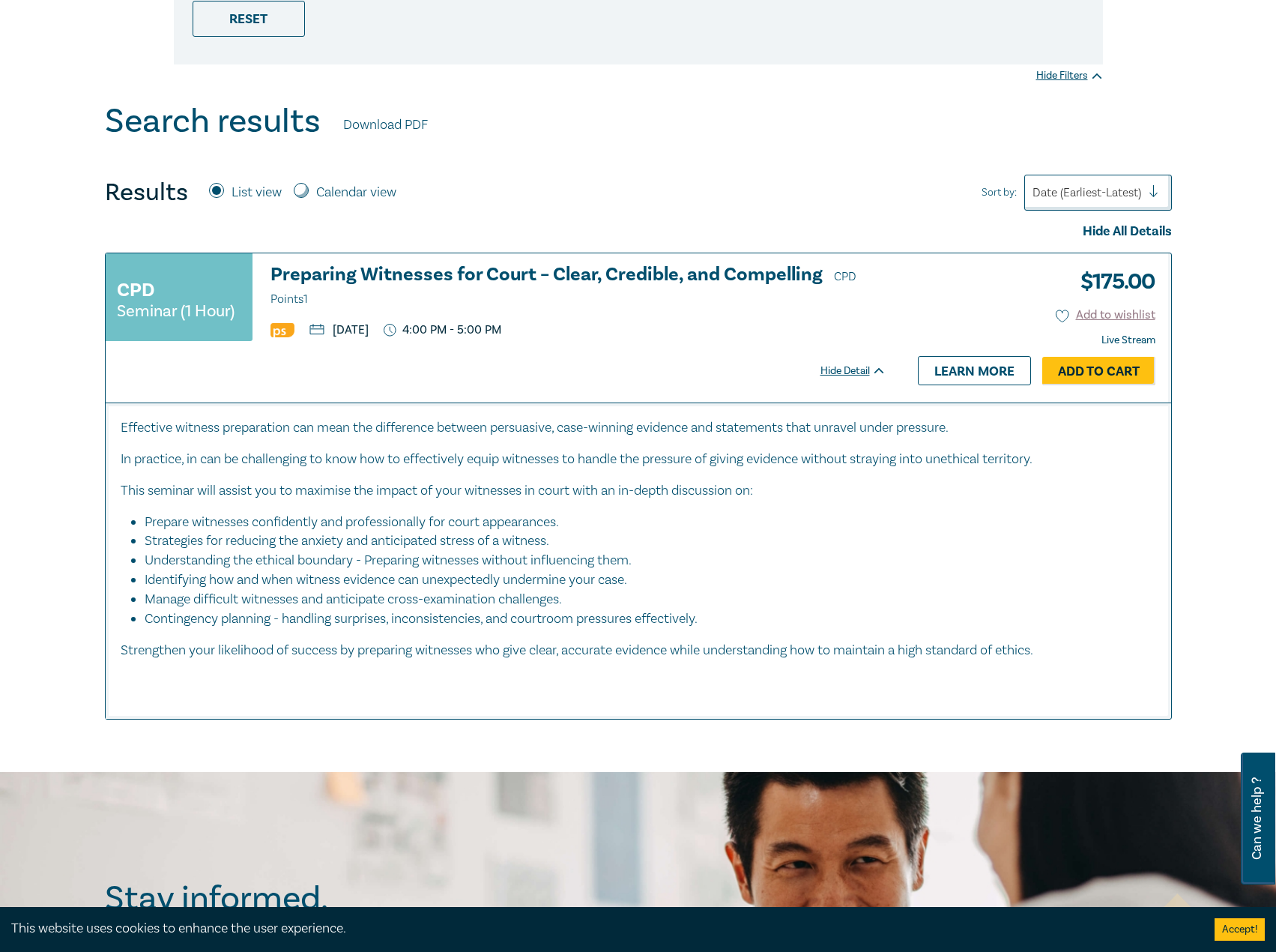
click at [729, 281] on h3 "Preparing Witnesses for Court – Clear, Credible, and Compelling CPD Points 1" at bounding box center [578, 287] width 616 height 45
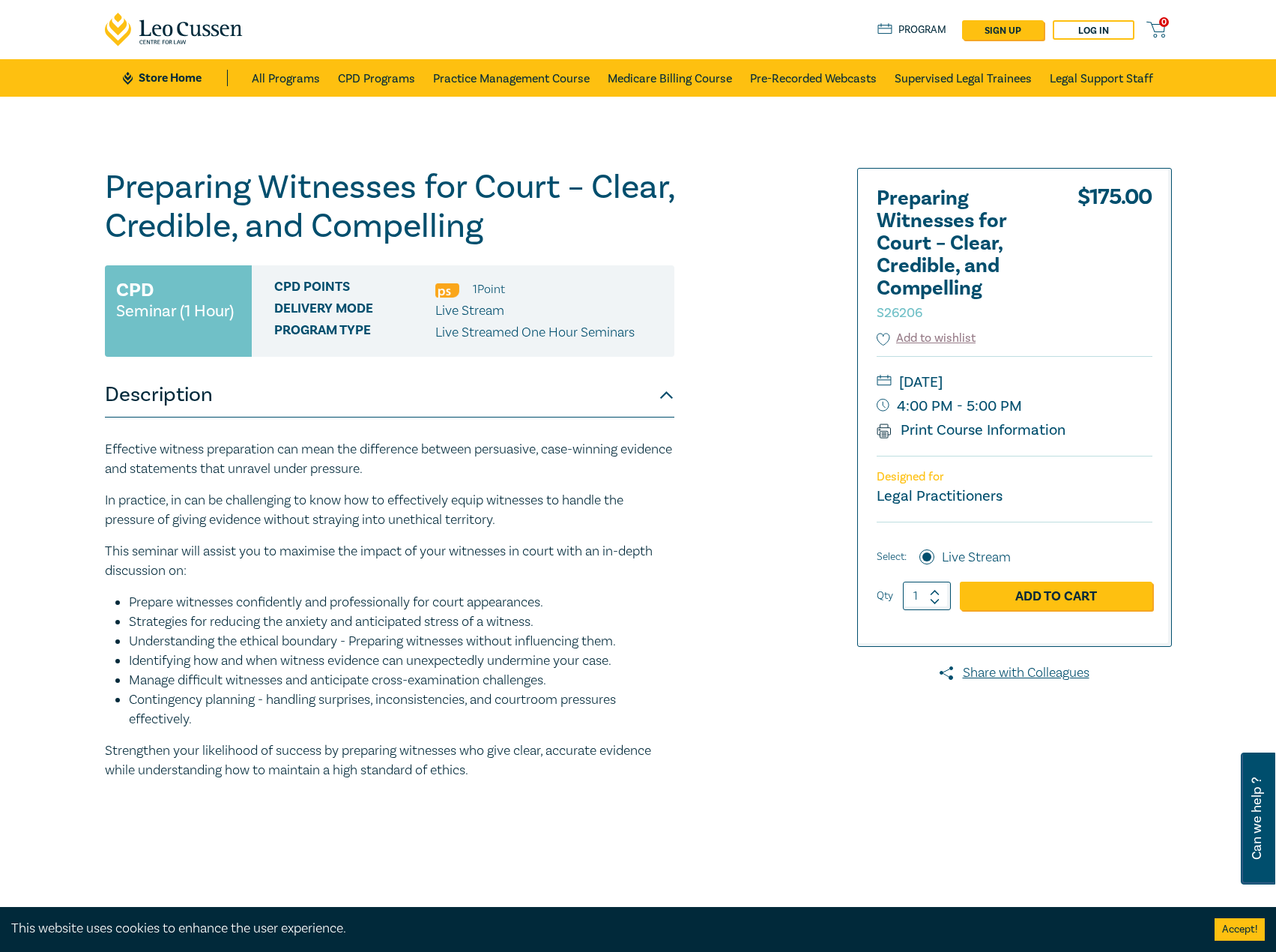
click at [317, 492] on p "In practice, in can be challenging to know how to effectively equip witnesses t…" at bounding box center [389, 510] width 569 height 39
click at [568, 653] on li "Identifying how and when witness evidence can unexpectedly undermine your case." at bounding box center [401, 661] width 546 height 19
click at [422, 653] on li "Identifying how and when witness evidence can unexpectedly undermine your case." at bounding box center [401, 661] width 546 height 19
click at [225, 643] on li "Understanding the ethical boundary - Preparing witnesses without influencing th…" at bounding box center [401, 641] width 546 height 19
click at [438, 553] on p "This seminar will assist you to maximise the impact of your witnesses in court …" at bounding box center [389, 562] width 569 height 39
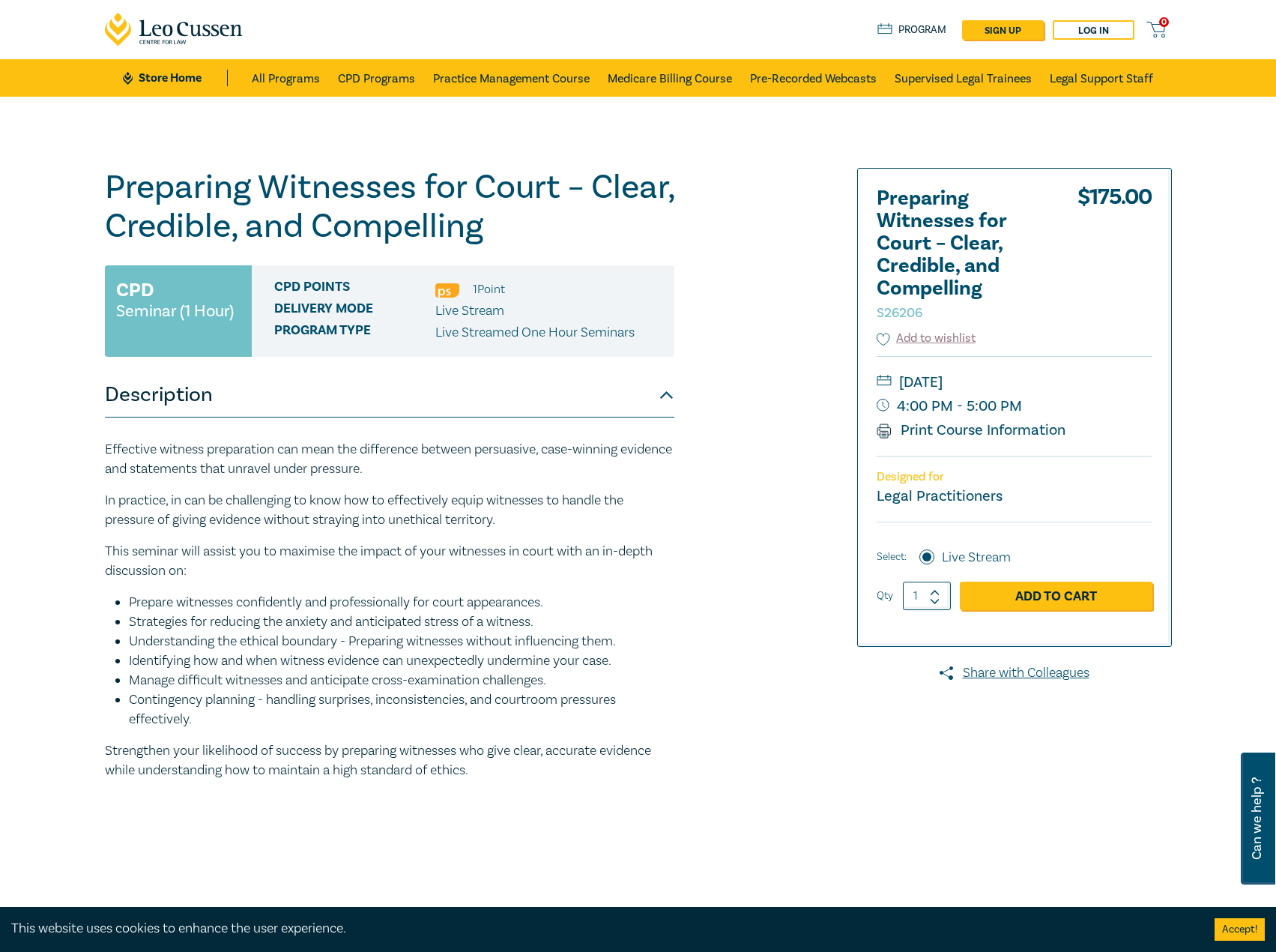
click at [300, 707] on li "Contingency planning - handling surprises, inconsistencies, and courtroom press…" at bounding box center [401, 710] width 546 height 39
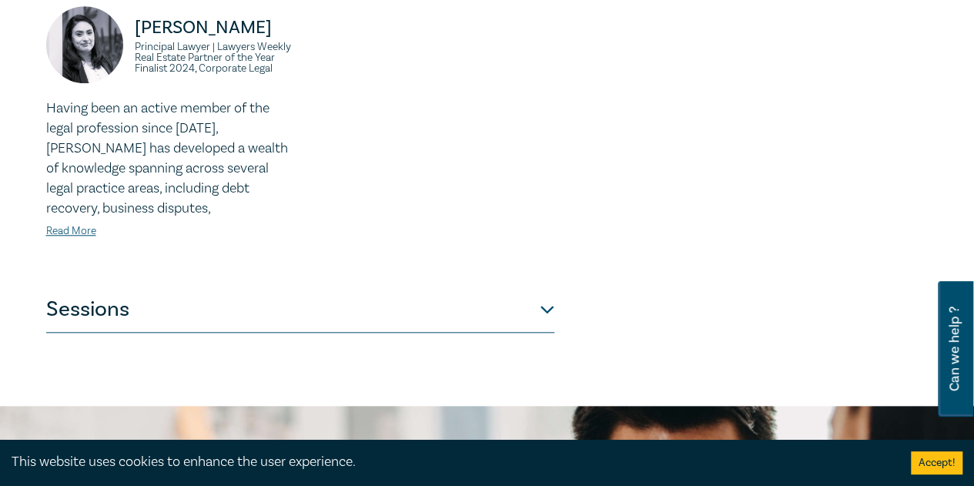
scroll to position [770, 0]
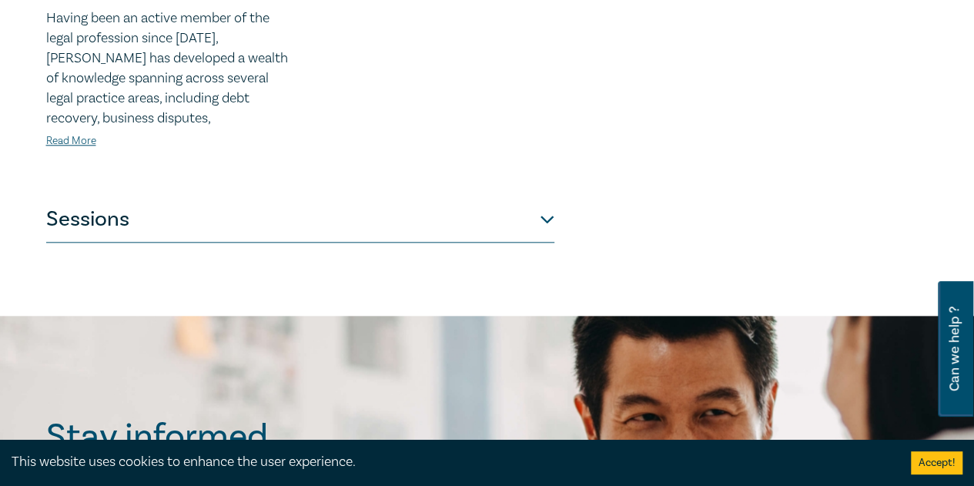
click at [320, 207] on button "Sessions" at bounding box center [300, 219] width 508 height 46
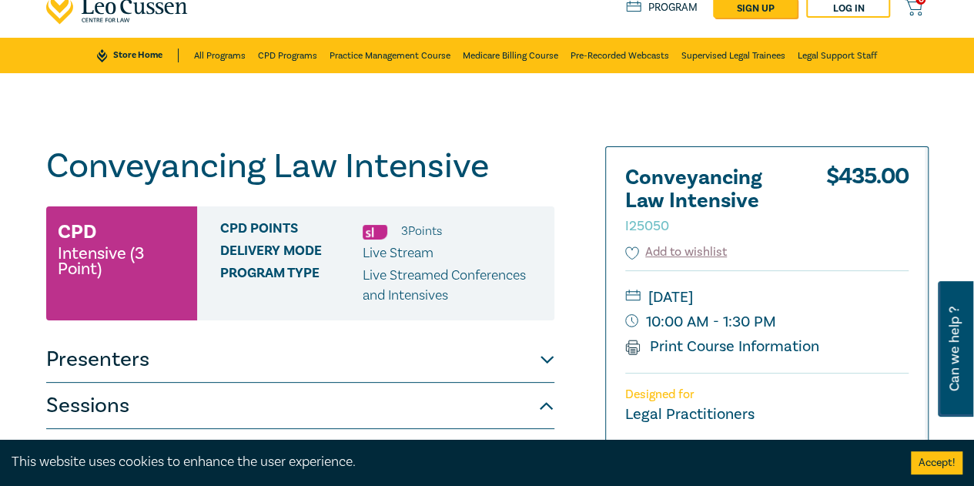
scroll to position [0, 0]
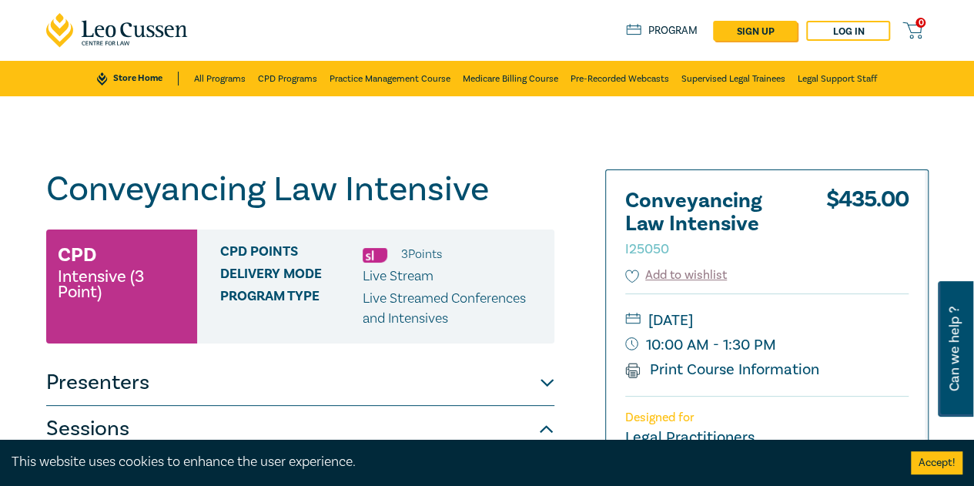
click at [155, 78] on link "Store Home" at bounding box center [137, 79] width 81 height 14
